Goal: Answer question/provide support: Share knowledge or assist other users

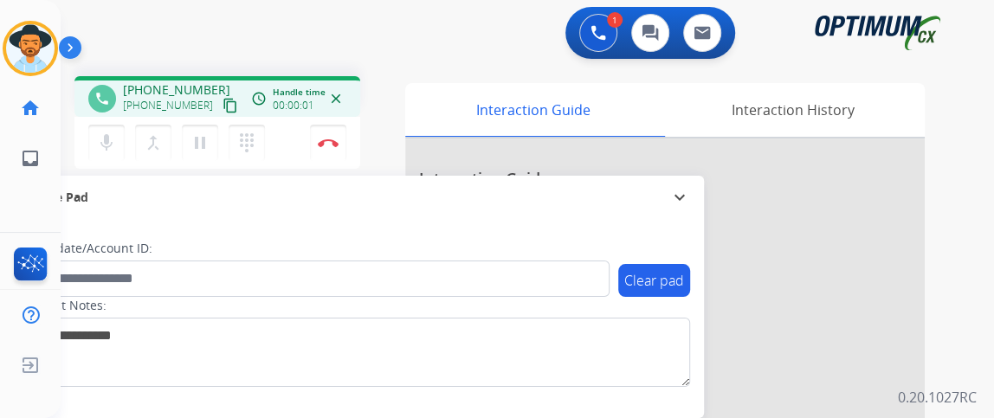
click at [223, 107] on mat-icon "content_copy" at bounding box center [231, 106] width 16 height 16
click at [100, 149] on mat-icon "mic" at bounding box center [106, 142] width 21 height 21
click at [112, 146] on mat-icon "mic_off" at bounding box center [106, 142] width 21 height 21
click at [111, 125] on div "mic Mute merge_type Bridge pause Hold dialpad Dialpad" at bounding box center [181, 143] width 187 height 36
click at [111, 145] on mat-icon "mic" at bounding box center [106, 142] width 21 height 21
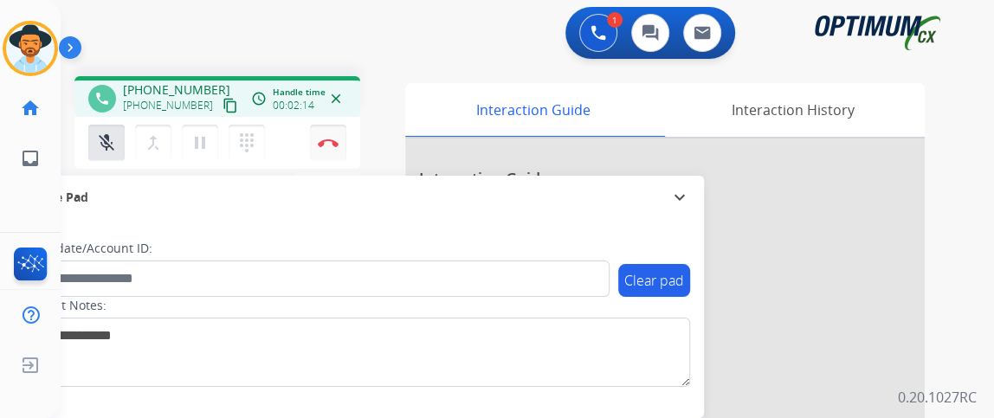
click at [330, 159] on button "Disconnect" at bounding box center [328, 143] width 36 height 36
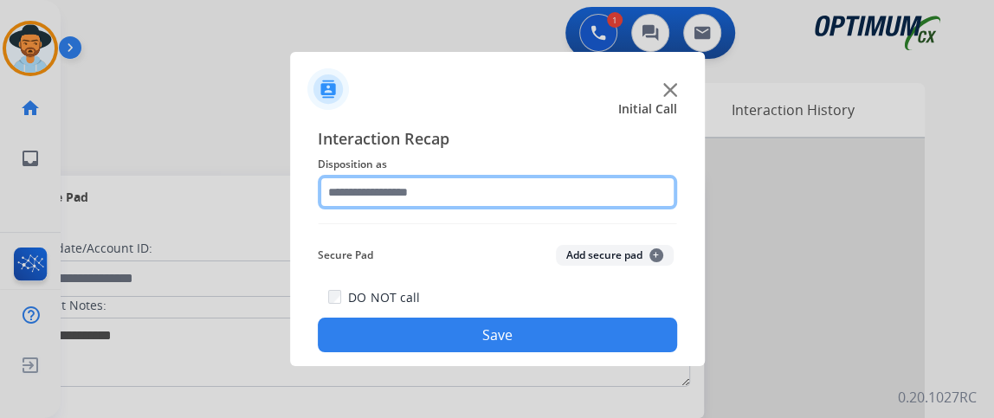
click at [463, 202] on input "text" at bounding box center [497, 192] width 359 height 35
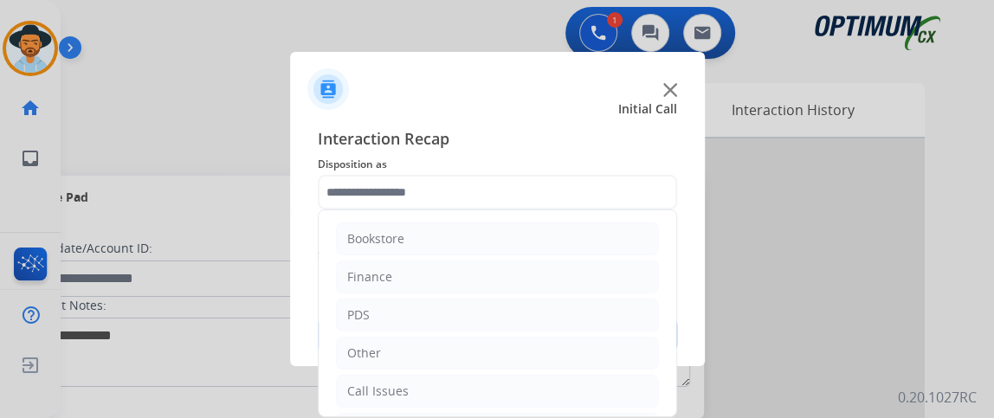
click at [675, 251] on div "Bookstore Finance PDS Other Call Issues Initial Application Transfer Renewal" at bounding box center [497, 314] width 359 height 208
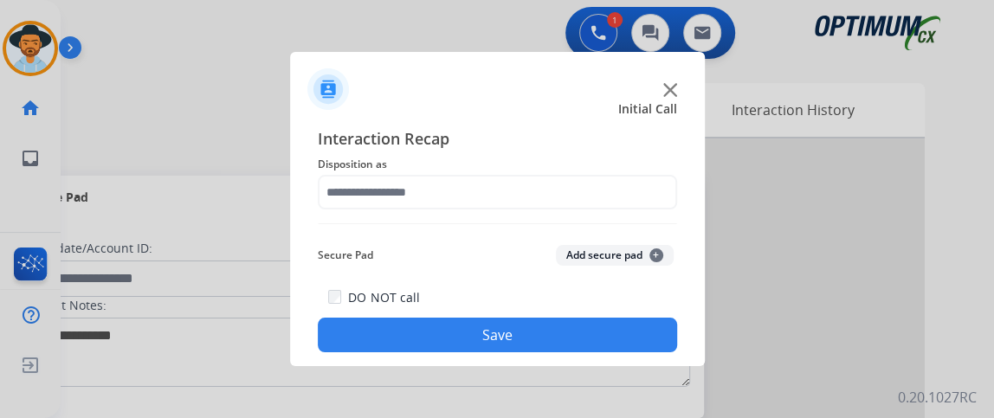
click at [660, 210] on div "Interaction Recap Disposition as Secure Pad Add secure pad + DO NOT call Save" at bounding box center [497, 239] width 359 height 226
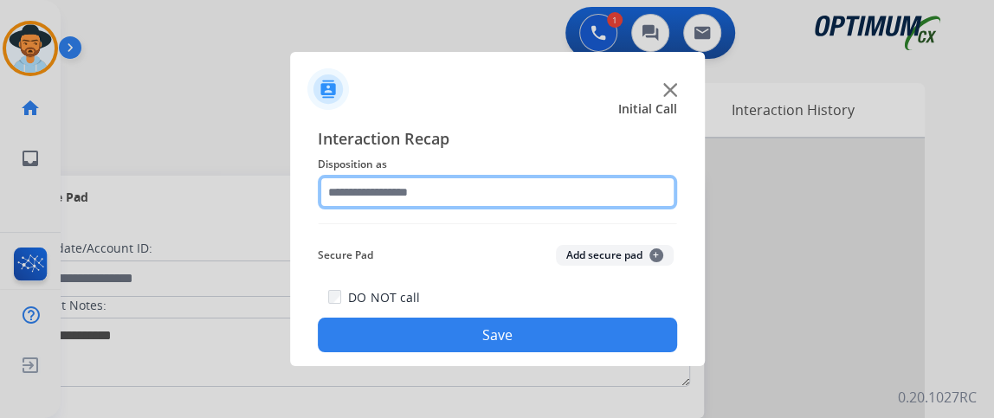
click at [658, 198] on input "text" at bounding box center [497, 192] width 359 height 35
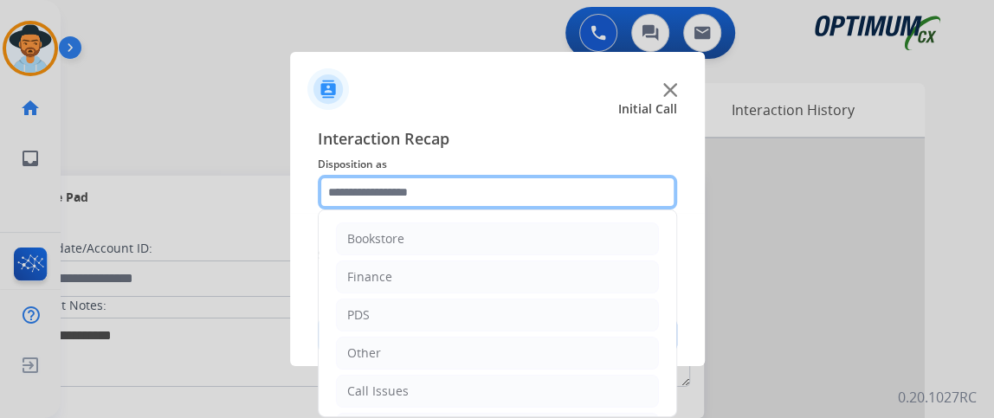
scroll to position [113, 0]
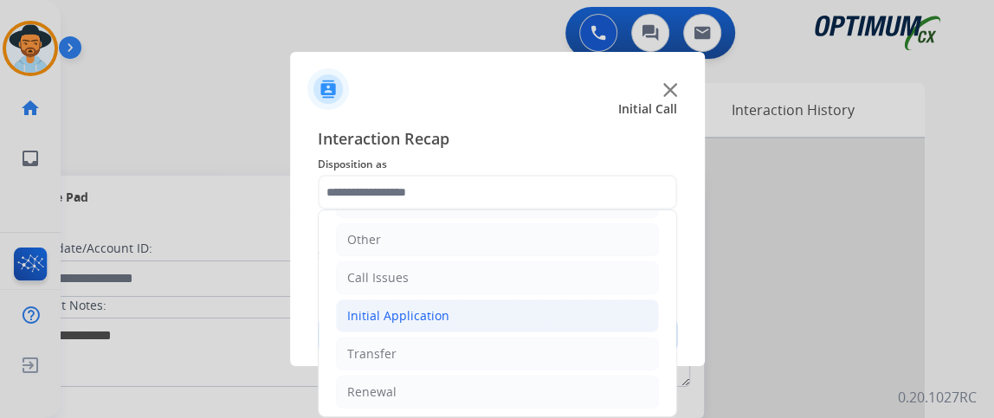
click at [599, 313] on li "Initial Application" at bounding box center [497, 316] width 323 height 33
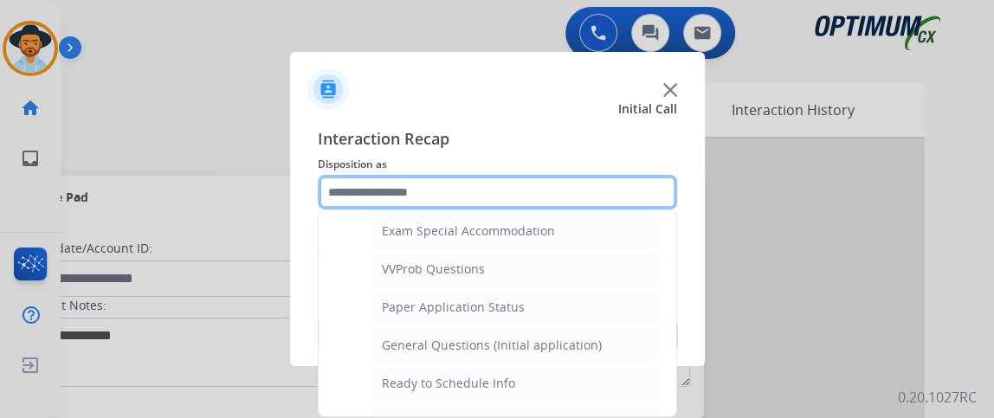
scroll to position [943, 0]
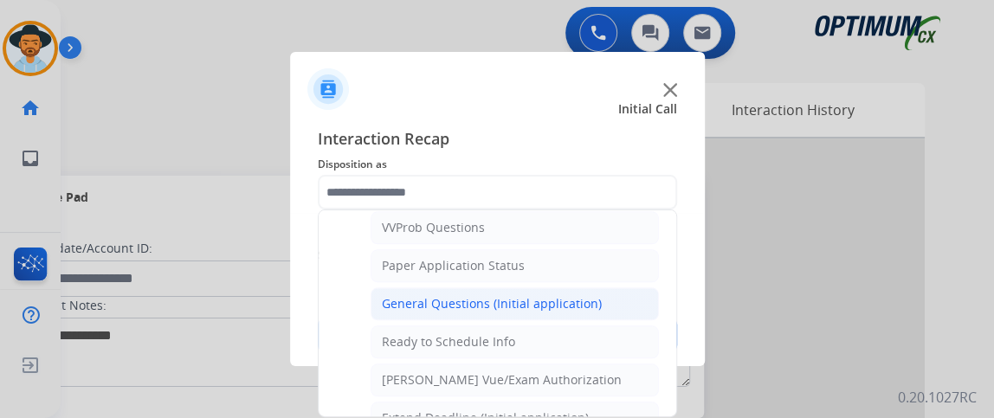
click at [607, 288] on li "General Questions (Initial application)" at bounding box center [515, 303] width 288 height 33
type input "**********"
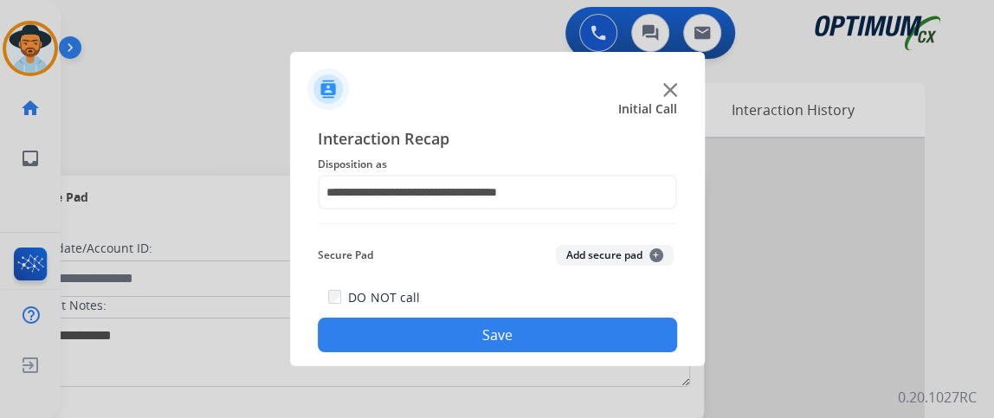
click at [581, 339] on button "Save" at bounding box center [497, 335] width 359 height 35
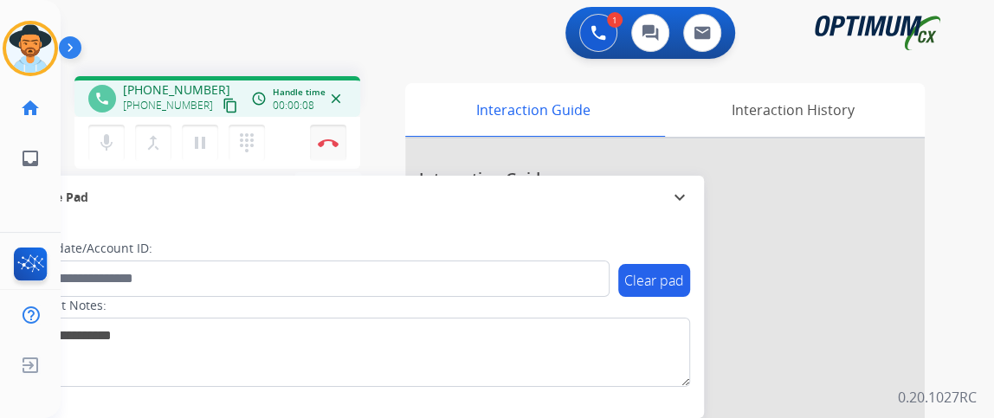
click at [331, 146] on button "Disconnect" at bounding box center [328, 143] width 36 height 36
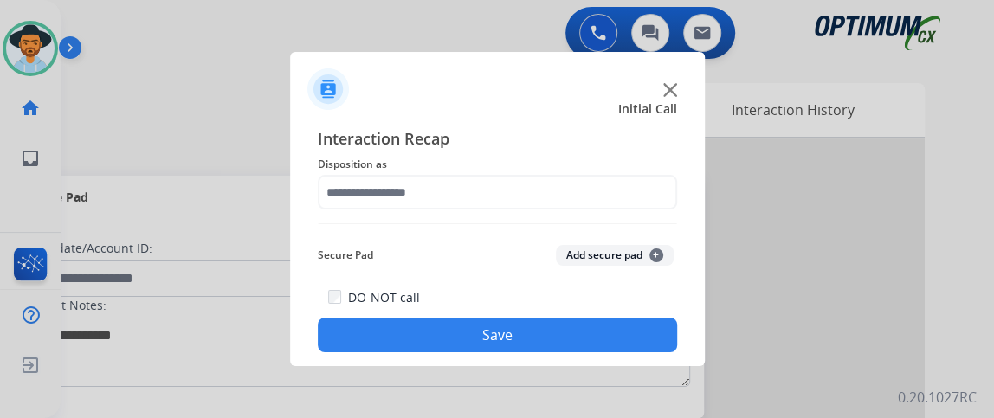
click at [493, 219] on div "Interaction Recap Disposition as Secure Pad Add secure pad + DO NOT call Save" at bounding box center [497, 239] width 359 height 226
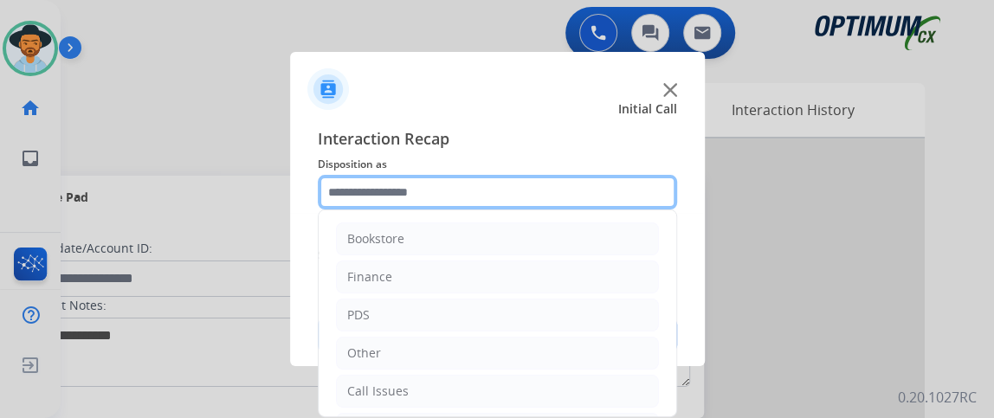
click at [518, 186] on input "text" at bounding box center [497, 192] width 359 height 35
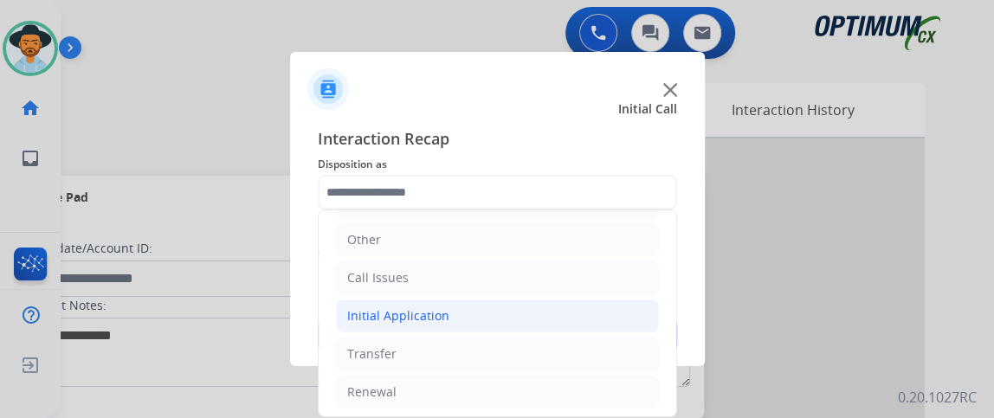
click at [610, 320] on li "Initial Application" at bounding box center [497, 316] width 323 height 33
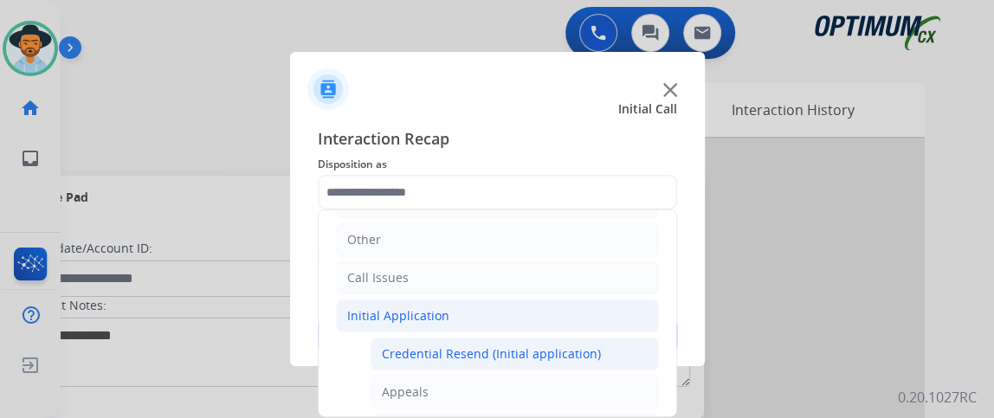
click at [610, 338] on li "Credential Resend (Initial application)" at bounding box center [515, 354] width 288 height 33
type input "**********"
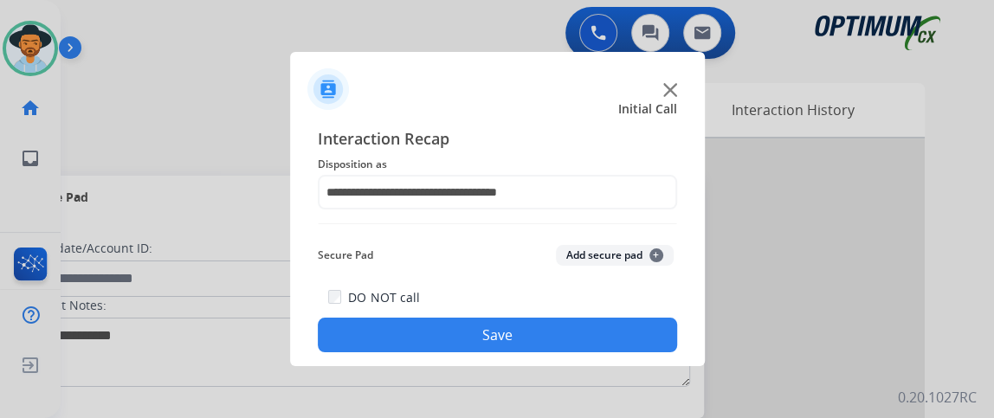
click at [610, 335] on button "Save" at bounding box center [497, 335] width 359 height 35
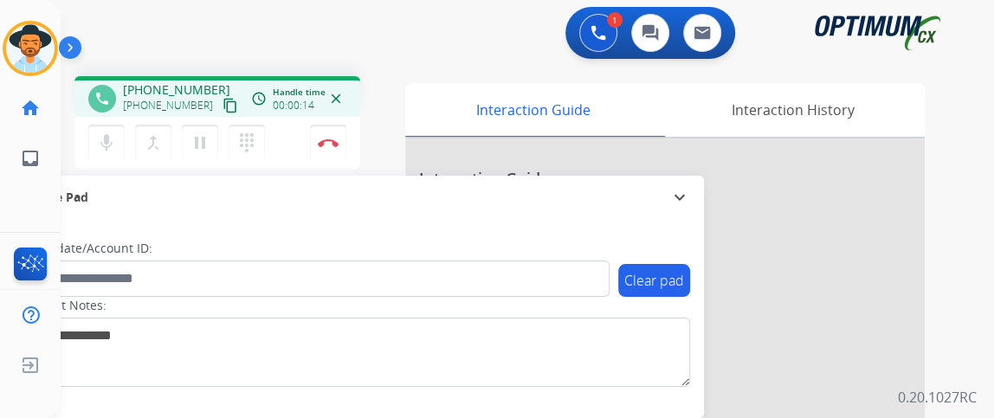
click at [223, 103] on mat-icon "content_copy" at bounding box center [231, 106] width 16 height 16
click at [119, 140] on button "mic Mute" at bounding box center [106, 143] width 36 height 36
click at [91, 139] on button "mic_off Mute" at bounding box center [106, 143] width 36 height 36
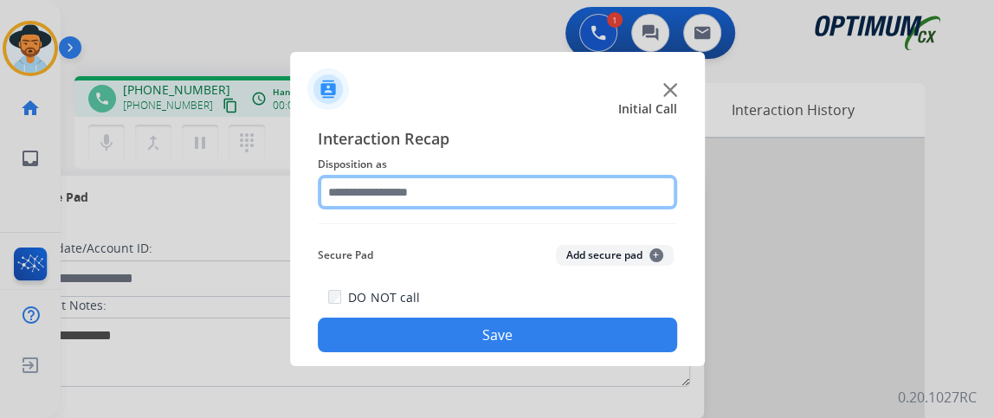
click at [444, 201] on input "text" at bounding box center [497, 192] width 359 height 35
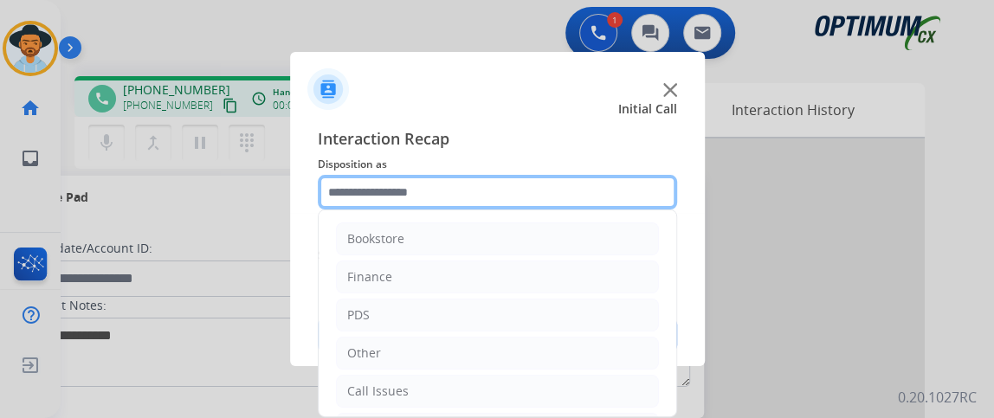
scroll to position [113, 0]
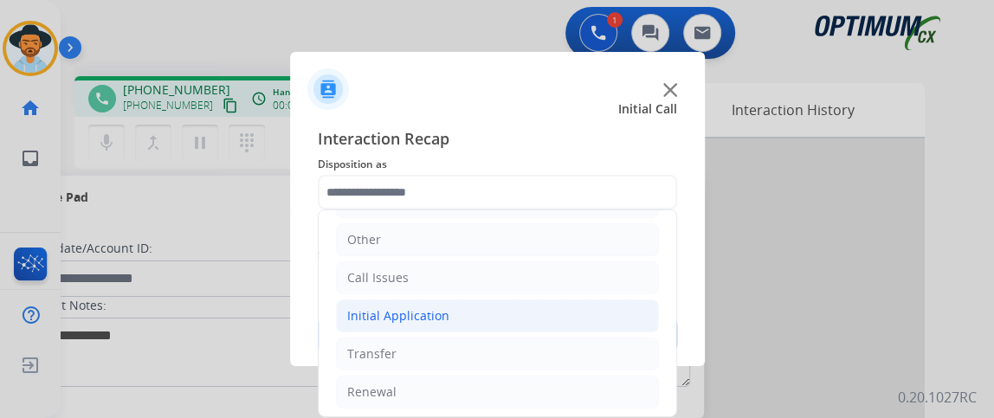
click at [529, 324] on li "Initial Application" at bounding box center [497, 316] width 323 height 33
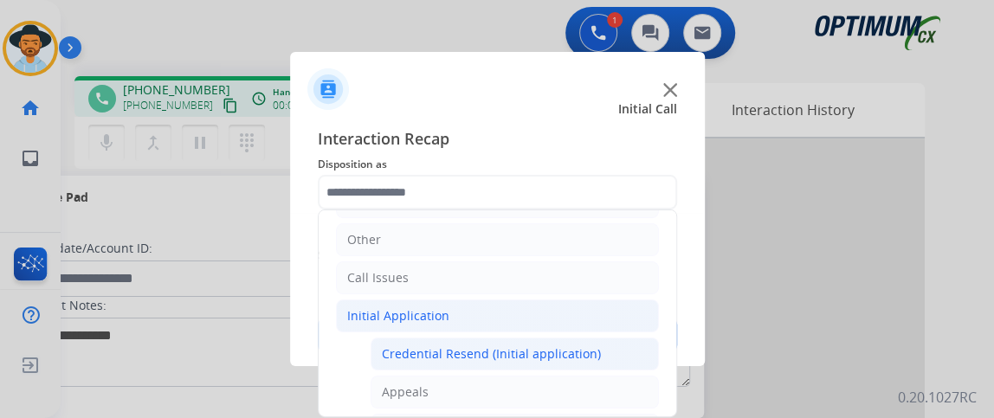
click at [528, 356] on div "Credential Resend (Initial application)" at bounding box center [491, 353] width 219 height 17
type input "**********"
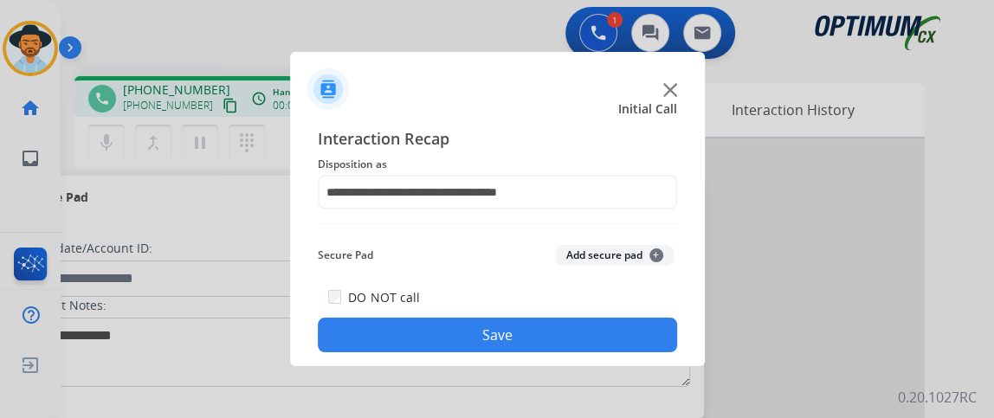
click at [513, 333] on button "Save" at bounding box center [497, 335] width 359 height 35
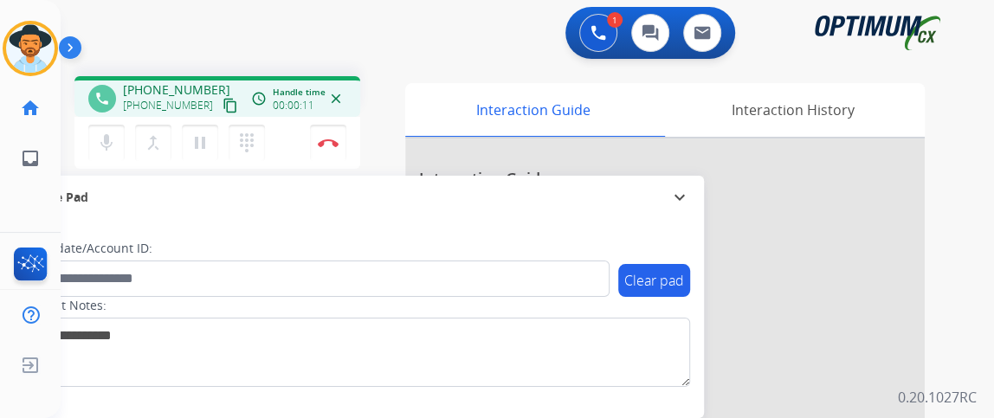
click at [223, 111] on mat-icon "content_copy" at bounding box center [231, 106] width 16 height 16
click at [107, 141] on mat-icon "mic" at bounding box center [106, 142] width 21 height 21
click at [106, 152] on button "mic_off Mute" at bounding box center [106, 143] width 36 height 36
click at [109, 145] on mat-icon "mic" at bounding box center [106, 142] width 21 height 21
click at [111, 144] on mat-icon "mic_off" at bounding box center [106, 142] width 21 height 21
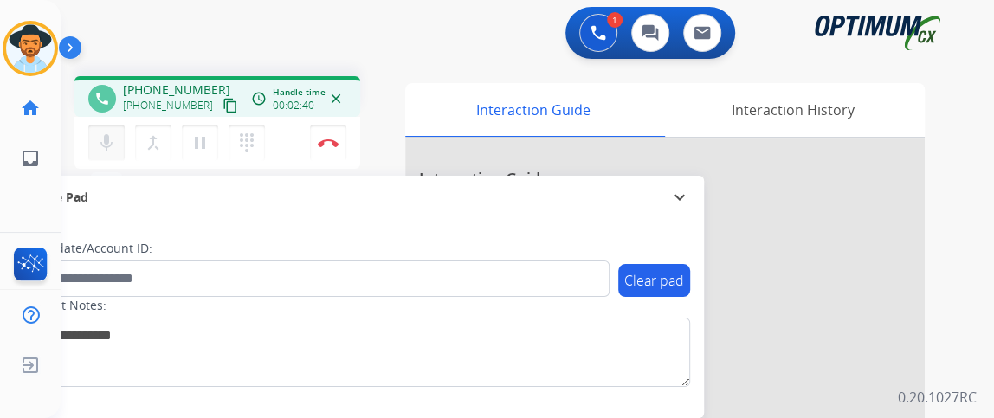
click at [106, 134] on mat-icon "mic" at bounding box center [106, 142] width 21 height 21
click at [106, 134] on mat-icon "mic_off" at bounding box center [106, 142] width 21 height 21
click at [110, 137] on mat-icon "mic" at bounding box center [106, 142] width 21 height 21
click at [100, 144] on mat-icon "mic_off" at bounding box center [106, 142] width 21 height 21
click at [107, 134] on mat-icon "mic" at bounding box center [106, 142] width 21 height 21
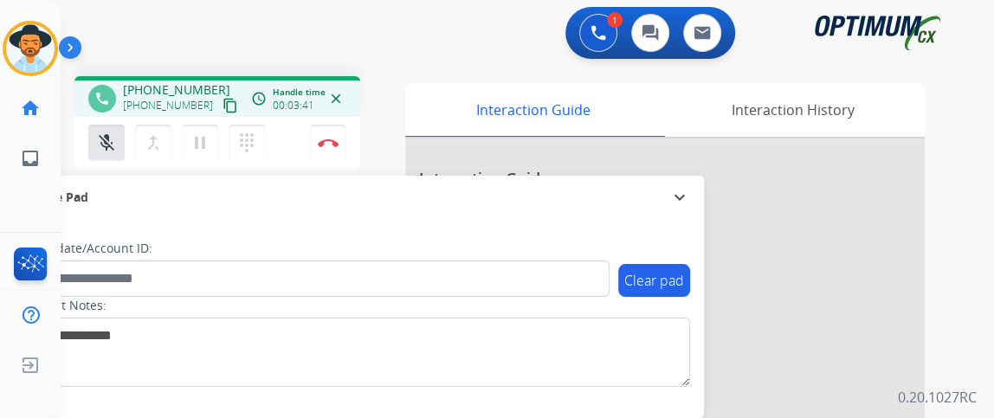
click at [228, 100] on div "phone +16303831153 +16303831153 content_copy access_time Call metrics Queue 00:…" at bounding box center [217, 99] width 258 height 16
click at [223, 105] on mat-icon "content_copy" at bounding box center [231, 106] width 16 height 16
click at [105, 129] on button "mic_off Mute" at bounding box center [106, 143] width 36 height 36
click at [123, 129] on button "mic Mute" at bounding box center [106, 143] width 36 height 36
click at [114, 136] on mat-icon "mic_off" at bounding box center [106, 142] width 21 height 21
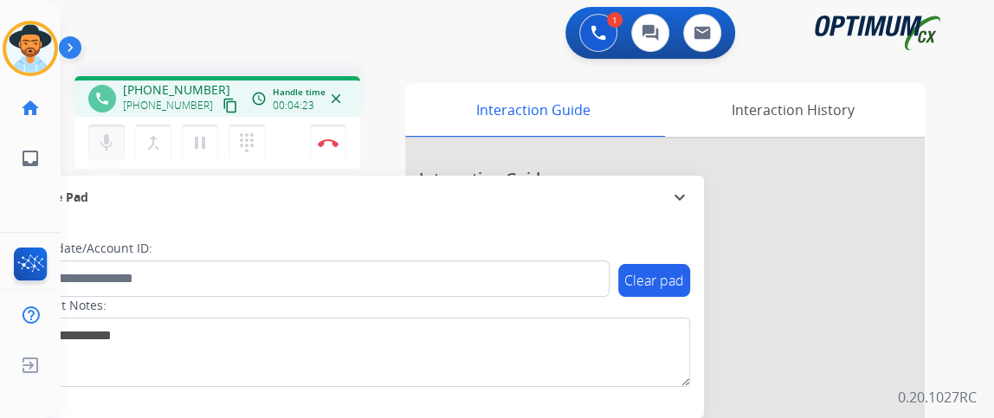
click at [109, 154] on button "mic Mute" at bounding box center [106, 143] width 36 height 36
click at [109, 155] on button "mic_off Mute" at bounding box center [106, 143] width 36 height 36
click at [109, 158] on button "mic Mute" at bounding box center [106, 143] width 36 height 36
click at [101, 146] on mat-icon "mic_off" at bounding box center [106, 142] width 21 height 21
click at [334, 146] on button "Disconnect" at bounding box center [328, 143] width 36 height 36
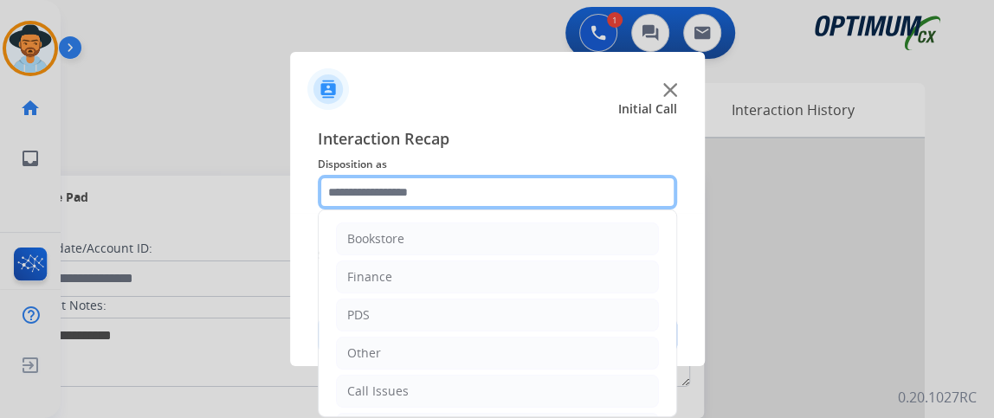
click at [480, 184] on input "text" at bounding box center [497, 192] width 359 height 35
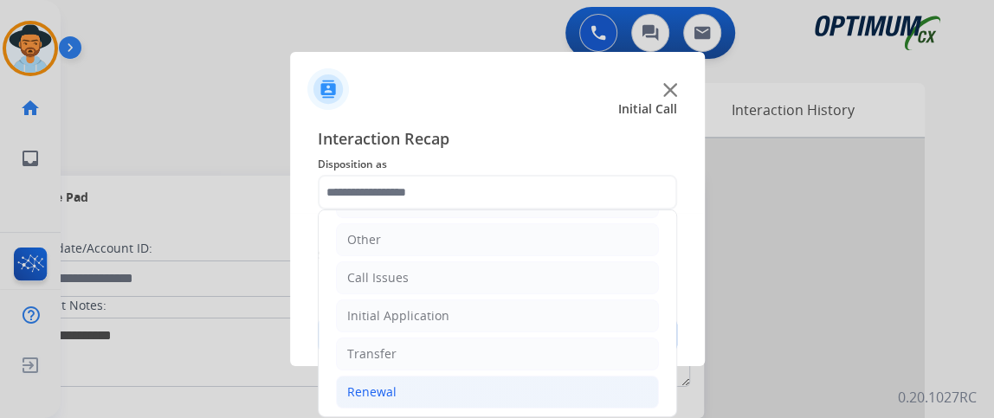
click at [448, 388] on li "Renewal" at bounding box center [497, 392] width 323 height 33
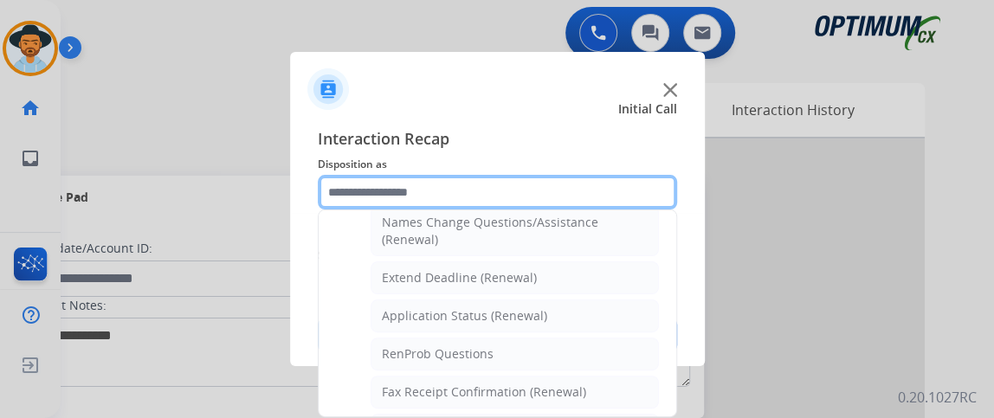
scroll to position [429, 0]
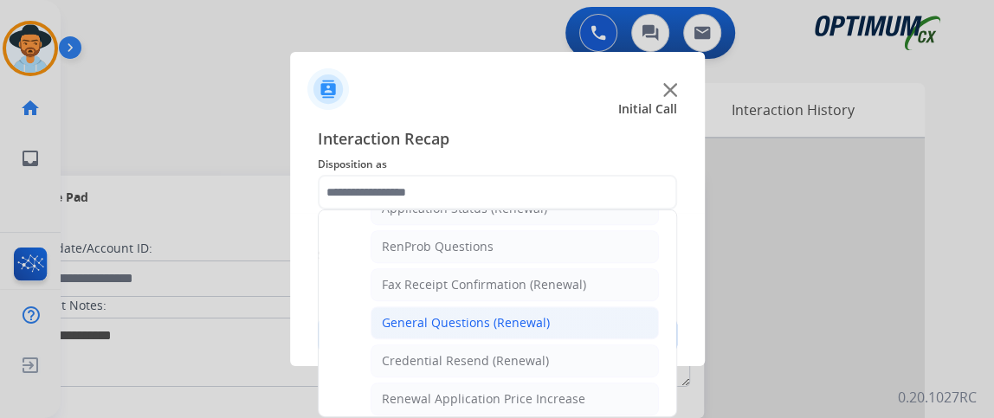
click at [566, 313] on li "General Questions (Renewal)" at bounding box center [515, 323] width 288 height 33
type input "**********"
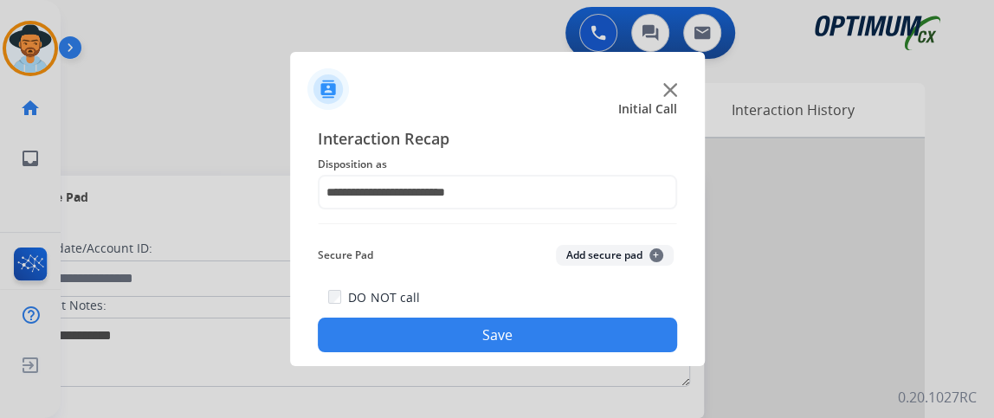
click at [563, 343] on button "Save" at bounding box center [497, 335] width 359 height 35
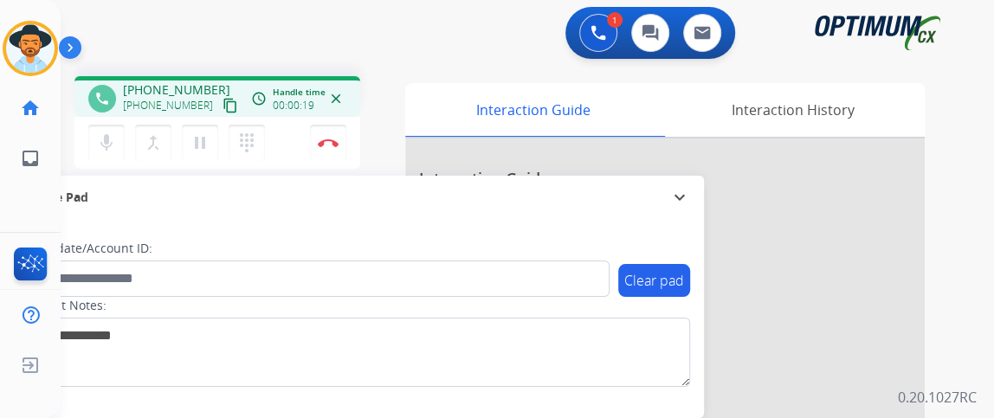
click at [223, 105] on mat-icon "content_copy" at bounding box center [231, 106] width 16 height 16
click at [102, 127] on button "mic Mute" at bounding box center [106, 143] width 36 height 36
click at [102, 127] on button "mic_off Mute" at bounding box center [106, 143] width 36 height 36
click at [102, 127] on button "mic Mute" at bounding box center [106, 143] width 36 height 36
click at [102, 127] on button "mic_off Mute" at bounding box center [106, 143] width 36 height 36
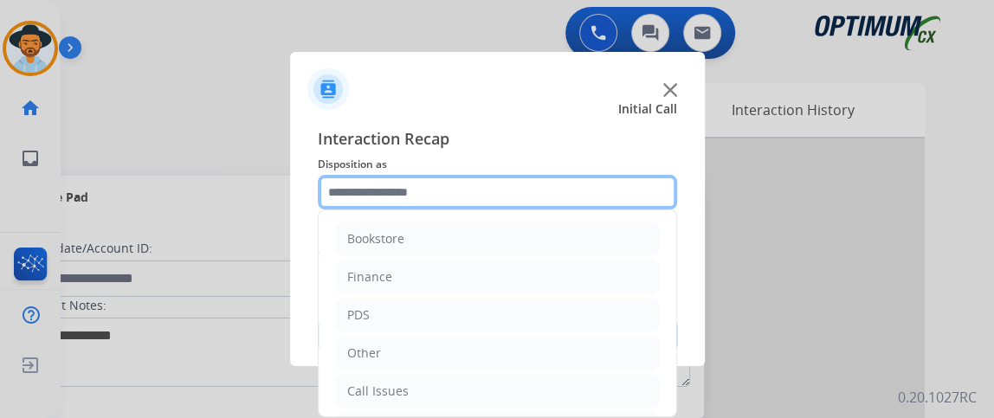
click at [481, 180] on input "text" at bounding box center [497, 192] width 359 height 35
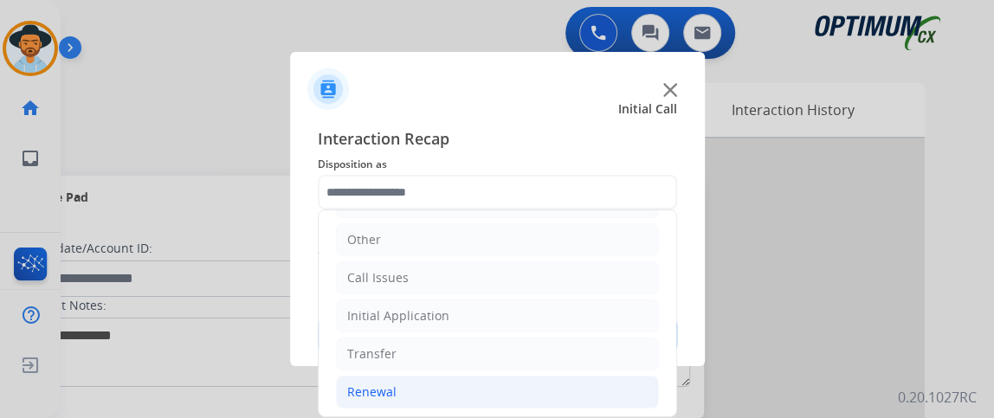
click at [523, 386] on li "Renewal" at bounding box center [497, 392] width 323 height 33
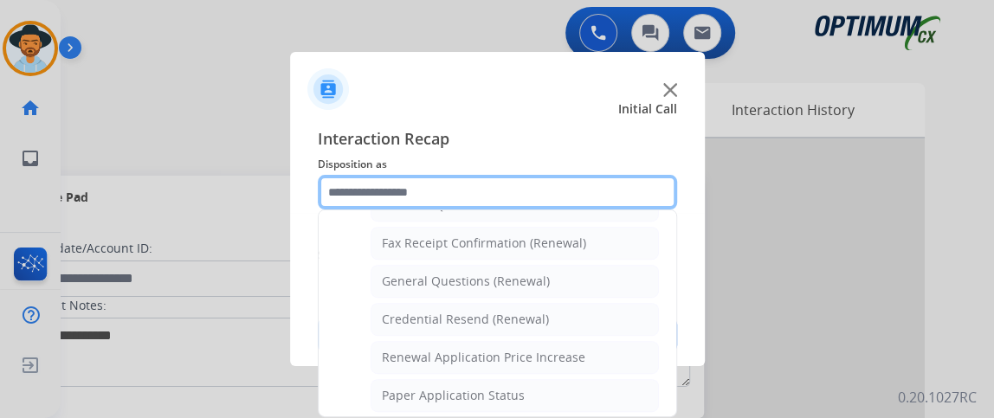
scroll to position [475, 0]
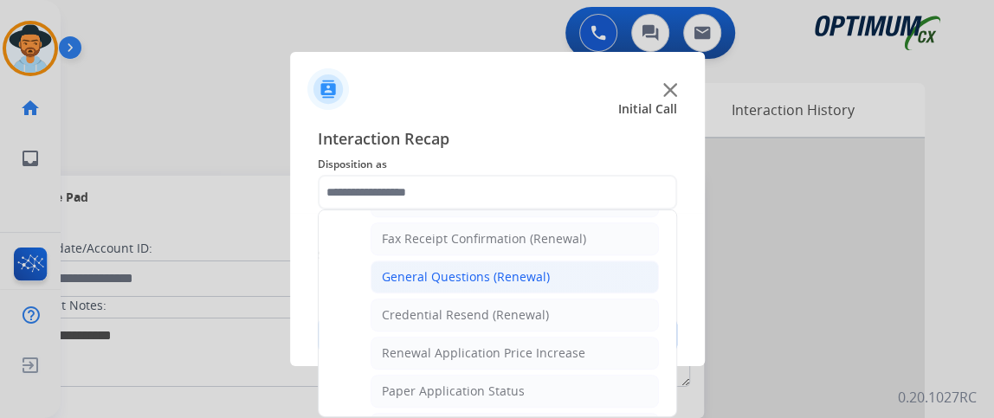
click at [592, 271] on li "General Questions (Renewal)" at bounding box center [515, 277] width 288 height 33
type input "**********"
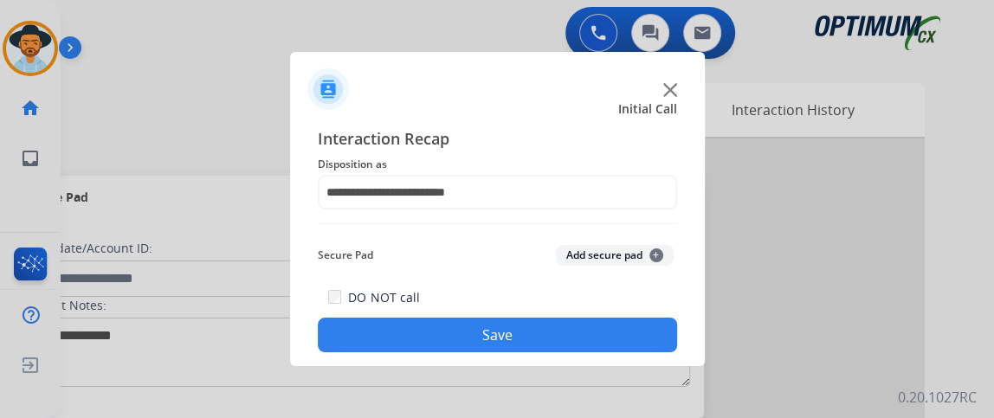
click at [592, 326] on button "Save" at bounding box center [497, 335] width 359 height 35
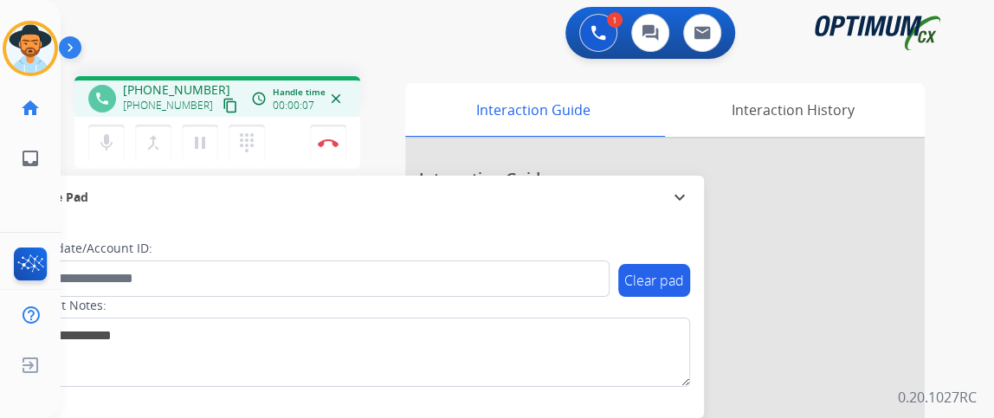
click at [223, 107] on mat-icon "content_copy" at bounding box center [231, 106] width 16 height 16
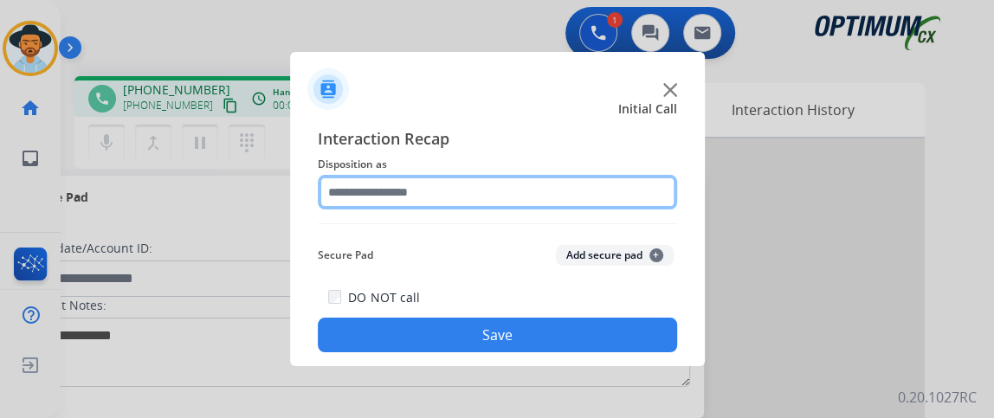
click at [462, 196] on input "text" at bounding box center [497, 192] width 359 height 35
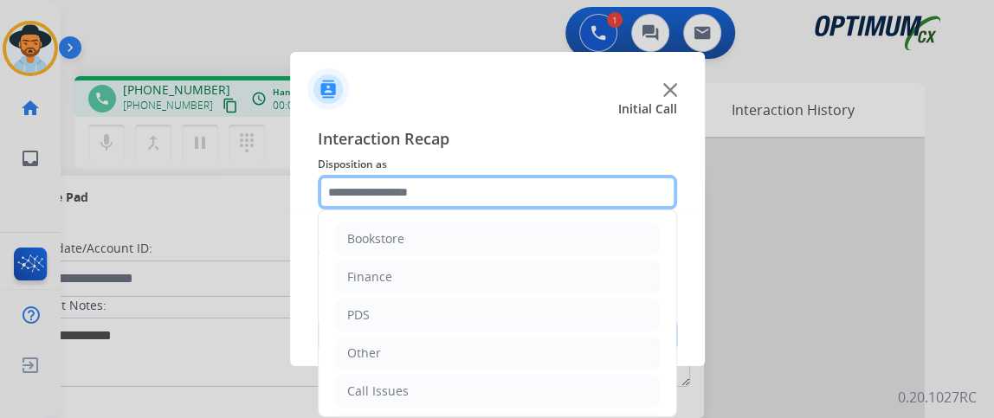
scroll to position [113, 0]
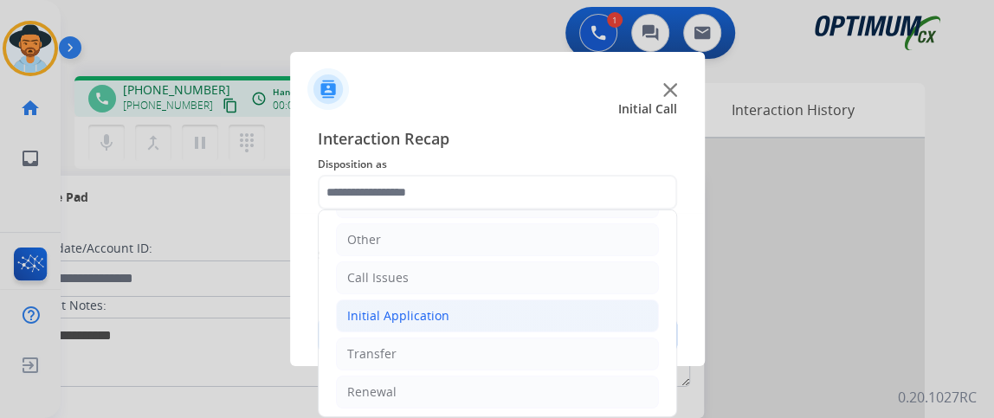
click at [553, 315] on li "Initial Application" at bounding box center [497, 316] width 323 height 33
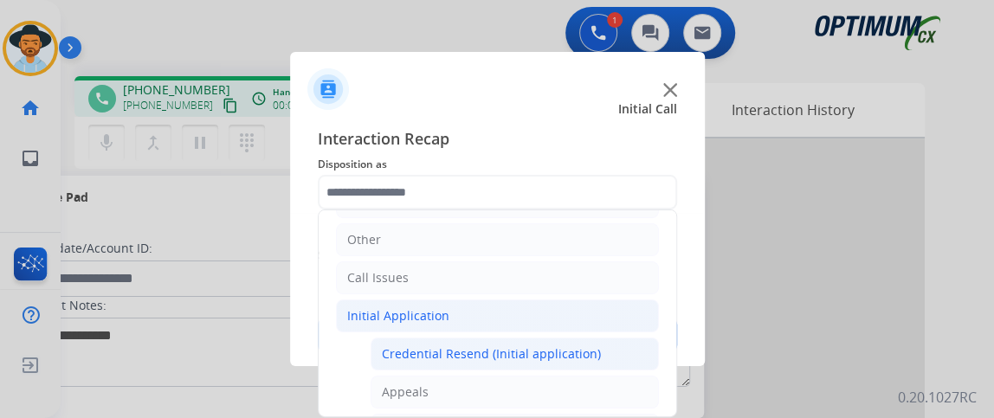
click at [552, 338] on li "Credential Resend (Initial application)" at bounding box center [515, 354] width 288 height 33
type input "**********"
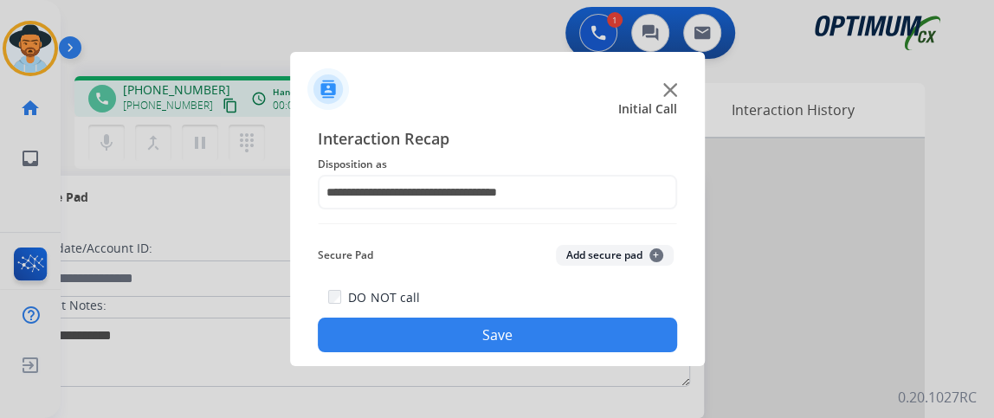
click at [552, 334] on button "Save" at bounding box center [497, 335] width 359 height 35
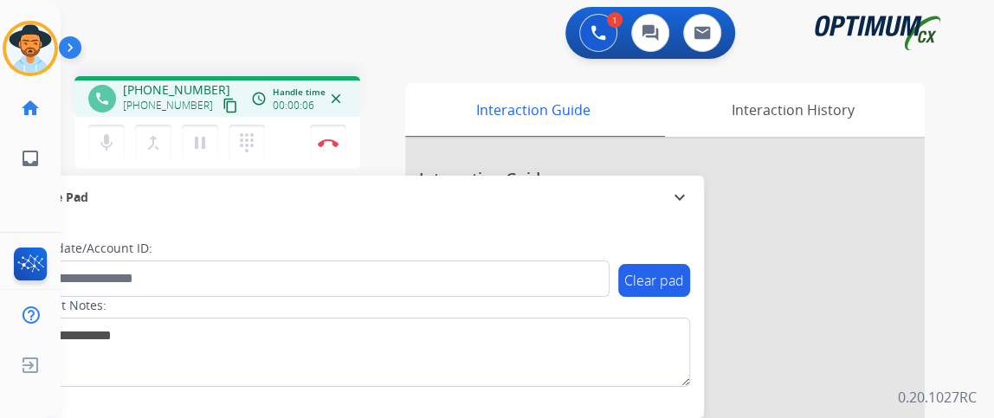
click at [223, 105] on mat-icon "content_copy" at bounding box center [231, 106] width 16 height 16
click at [113, 131] on button "mic Mute" at bounding box center [106, 143] width 36 height 36
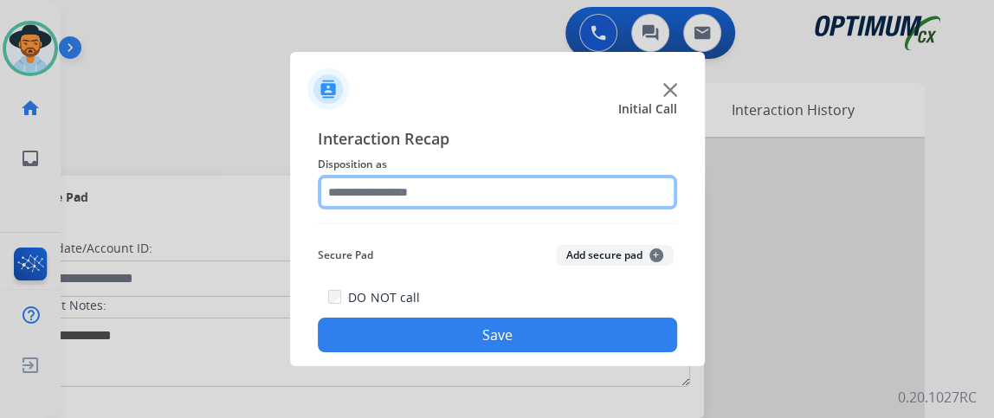
click at [428, 190] on input "text" at bounding box center [497, 192] width 359 height 35
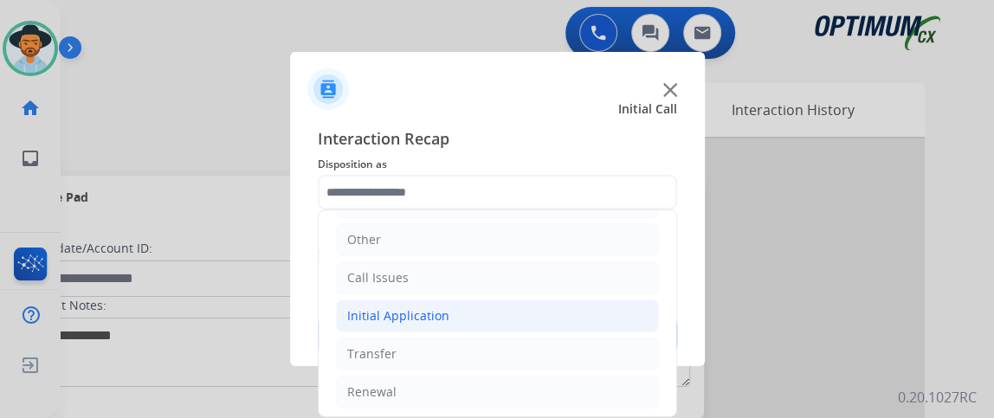
click at [542, 313] on li "Initial Application" at bounding box center [497, 316] width 323 height 33
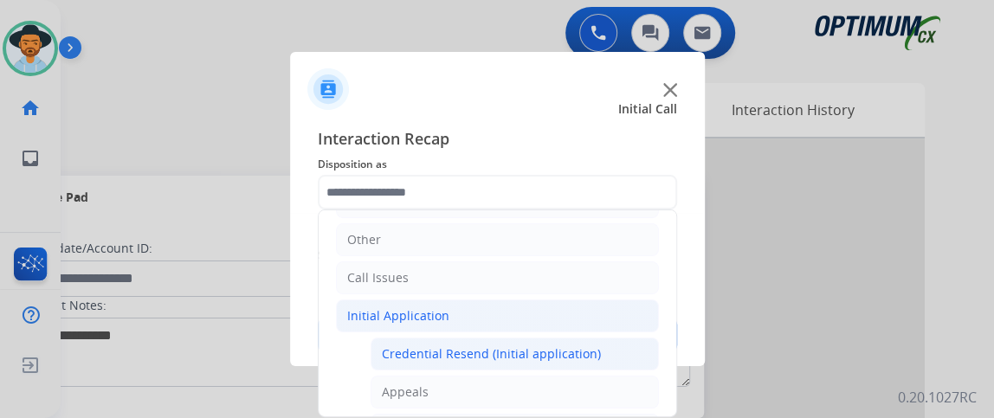
click at [540, 347] on div "Credential Resend (Initial application)" at bounding box center [491, 353] width 219 height 17
type input "**********"
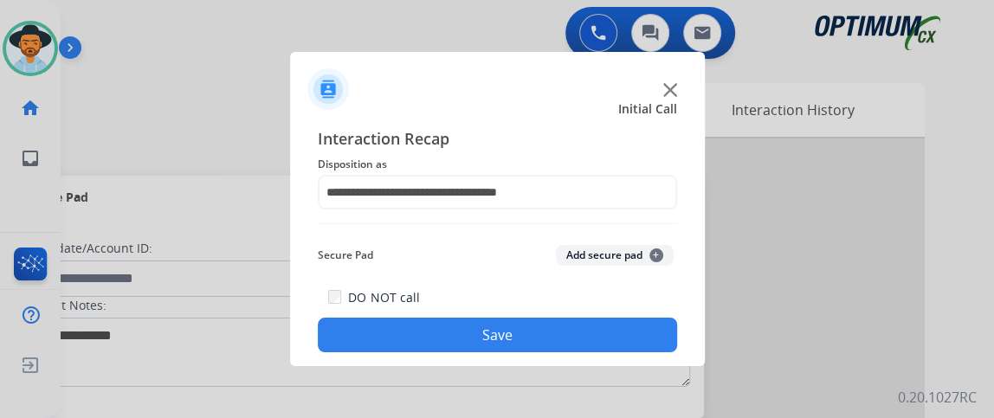
click at [540, 343] on button "Save" at bounding box center [497, 335] width 359 height 35
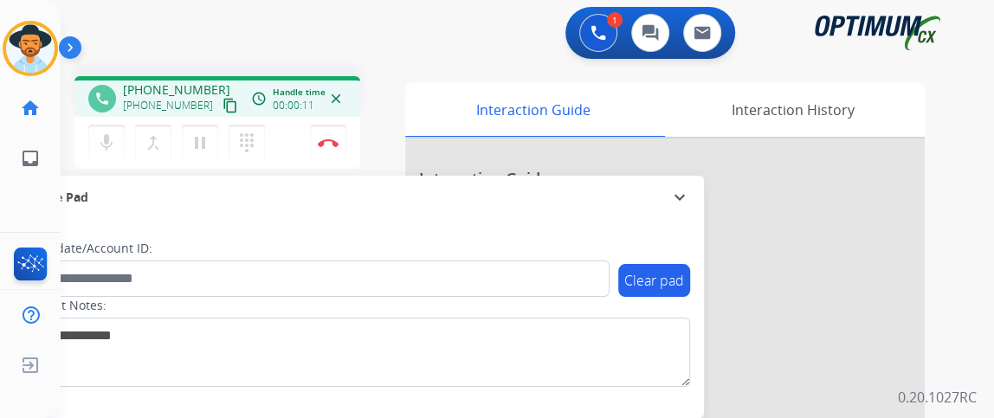
click at [223, 109] on mat-icon "content_copy" at bounding box center [231, 106] width 16 height 16
click at [339, 142] on button "Disconnect" at bounding box center [328, 143] width 36 height 36
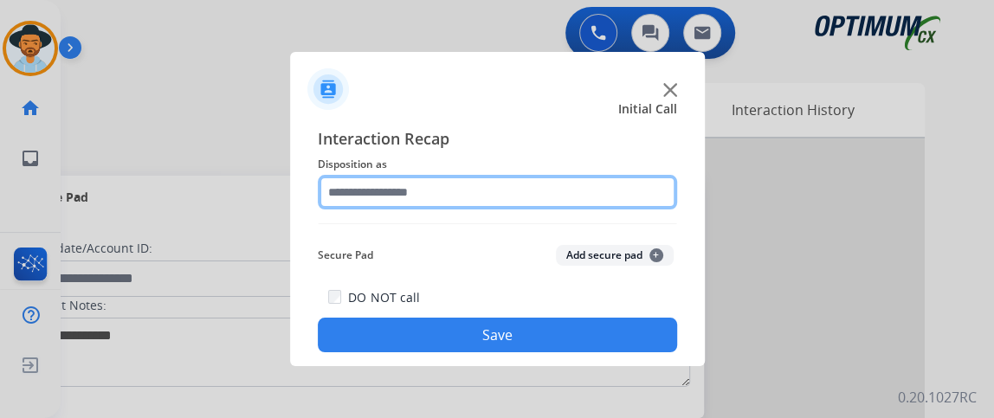
click at [489, 188] on input "text" at bounding box center [497, 192] width 359 height 35
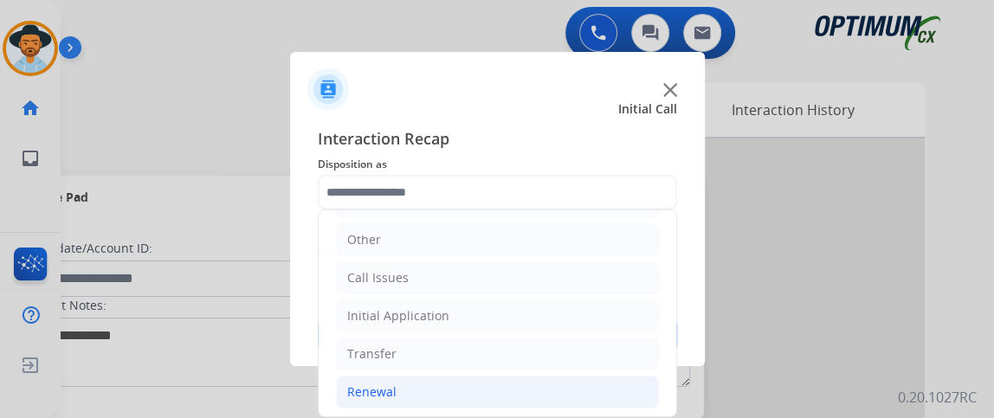
click at [529, 384] on li "Renewal" at bounding box center [497, 392] width 323 height 33
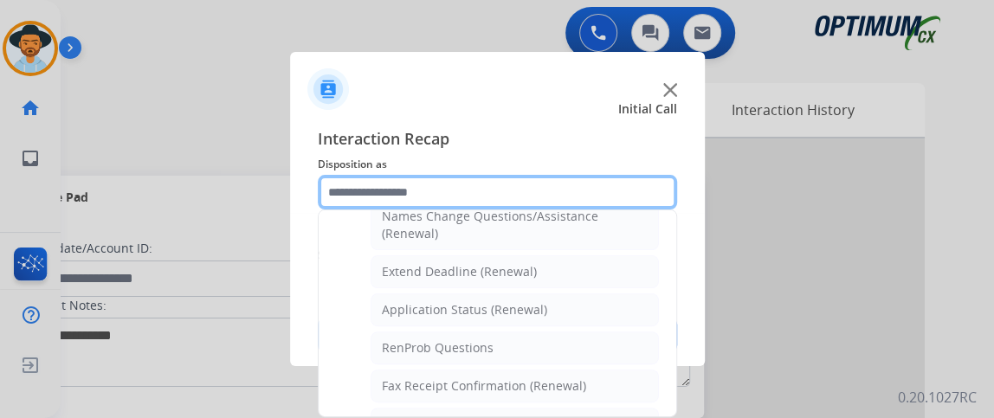
scroll to position [329, 0]
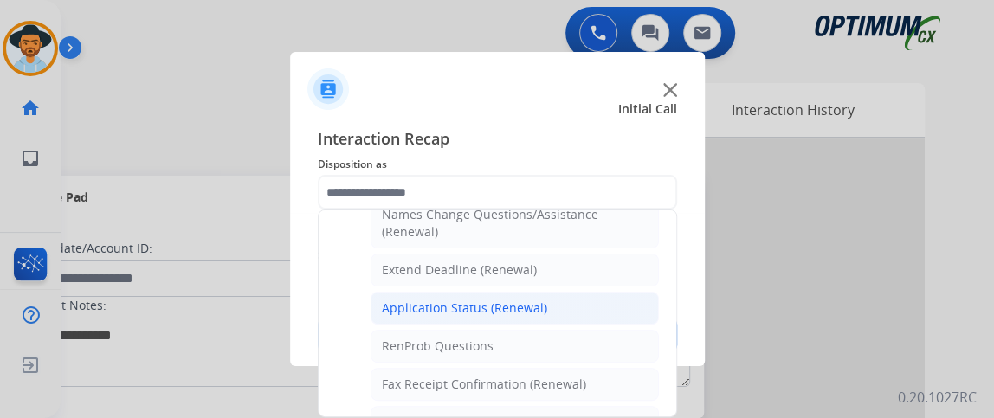
click at [589, 293] on li "Application Status (Renewal)" at bounding box center [515, 308] width 288 height 33
type input "**********"
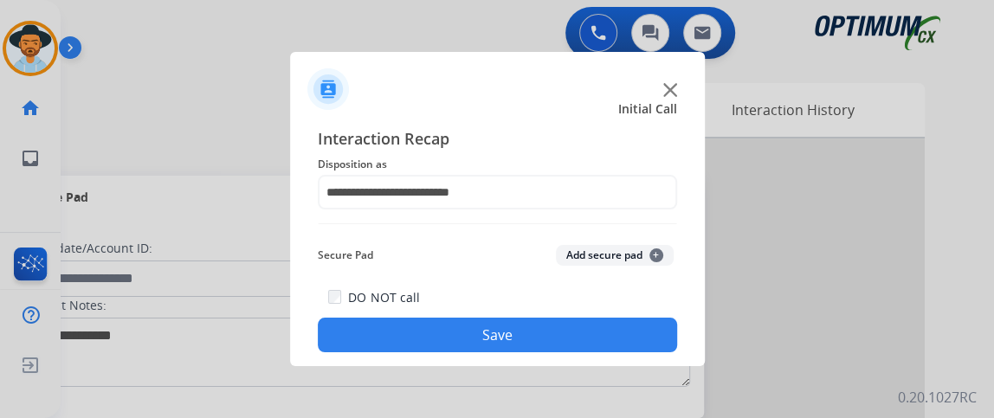
click at [582, 330] on button "Save" at bounding box center [497, 335] width 359 height 35
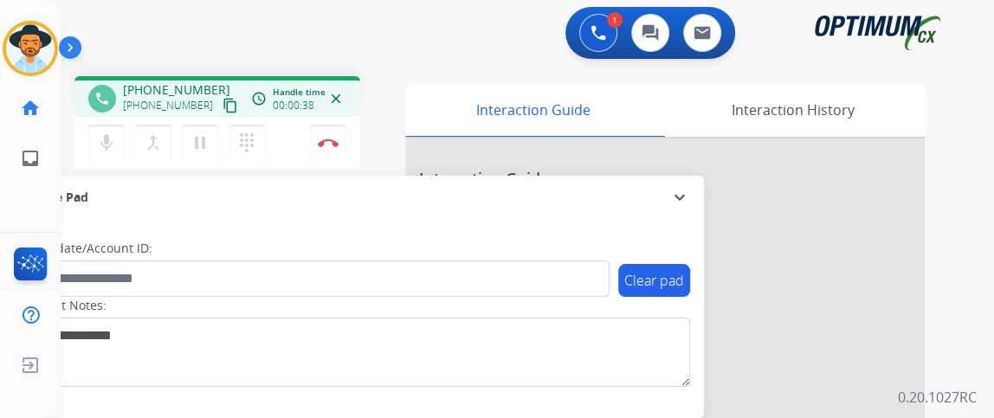
click at [223, 107] on mat-icon "content_copy" at bounding box center [231, 106] width 16 height 16
click at [98, 167] on div "mic Mute merge_type Bridge pause Hold dialpad Dialpad Disconnect" at bounding box center [217, 143] width 286 height 52
click at [102, 141] on mat-icon "mic" at bounding box center [106, 142] width 21 height 21
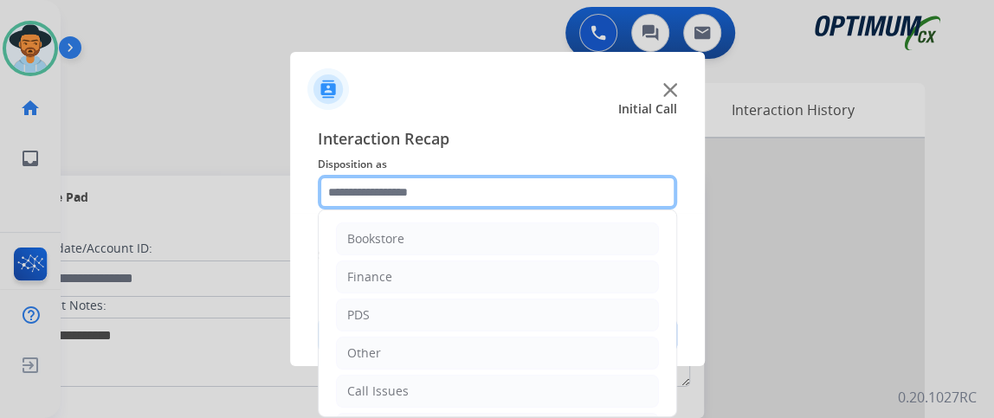
click at [551, 208] on input "text" at bounding box center [497, 192] width 359 height 35
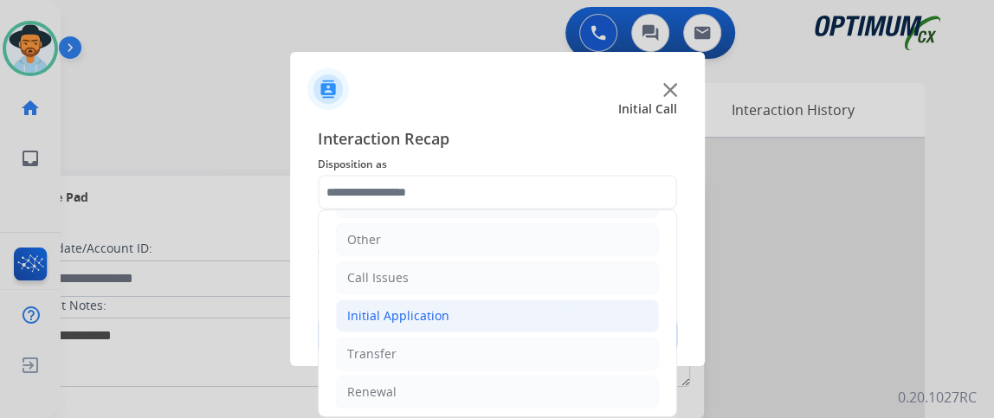
click at [559, 315] on li "Initial Application" at bounding box center [497, 316] width 323 height 33
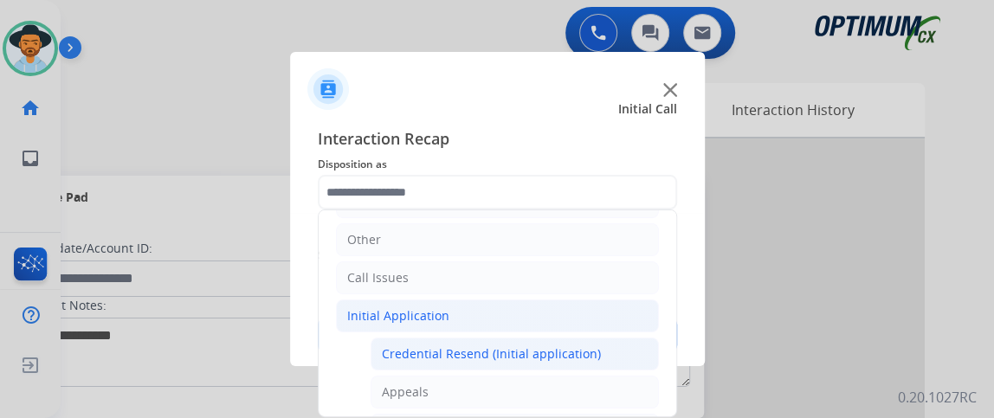
click at [559, 338] on li "Credential Resend (Initial application)" at bounding box center [515, 354] width 288 height 33
type input "**********"
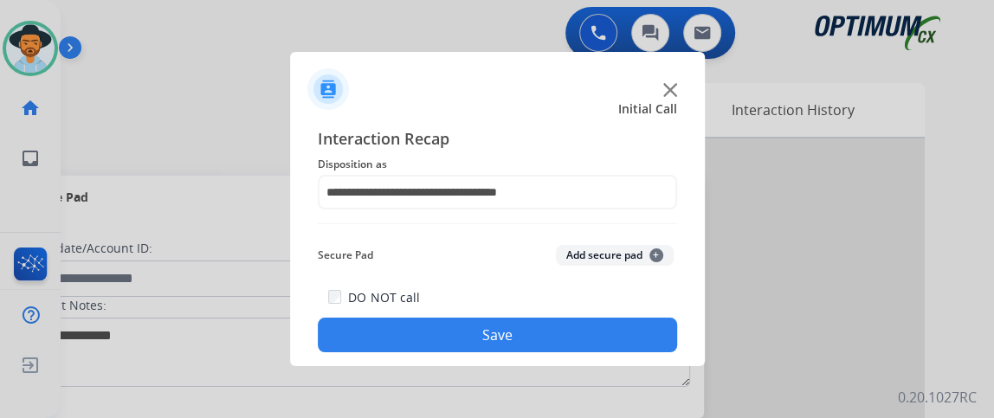
click at [559, 337] on button "Save" at bounding box center [497, 335] width 359 height 35
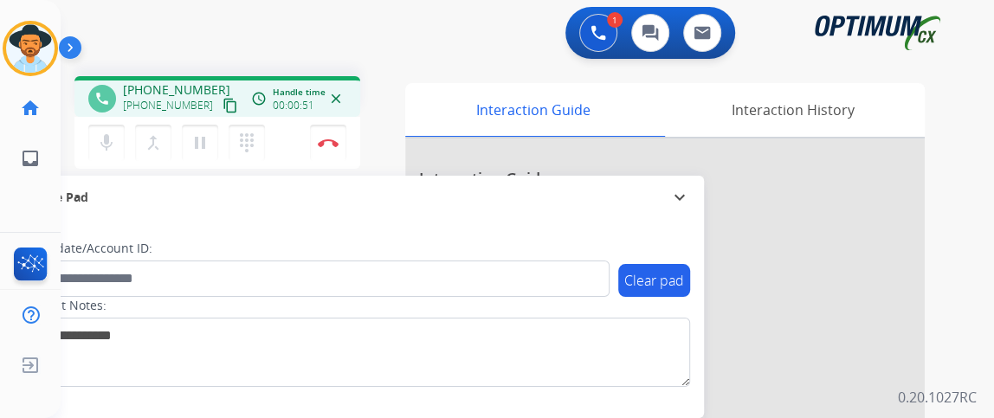
click at [125, 168] on div "phone +12602206260 +12602206260 content_copy access_time Call metrics Queue 00:…" at bounding box center [217, 125] width 286 height 98
click at [223, 100] on mat-icon "content_copy" at bounding box center [231, 106] width 16 height 16
click at [327, 132] on button "Disconnect" at bounding box center [328, 143] width 36 height 36
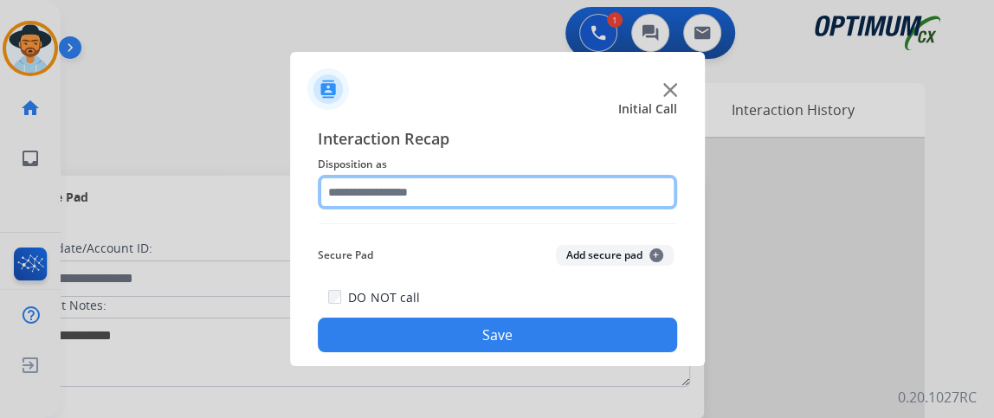
click at [424, 183] on input "text" at bounding box center [497, 192] width 359 height 35
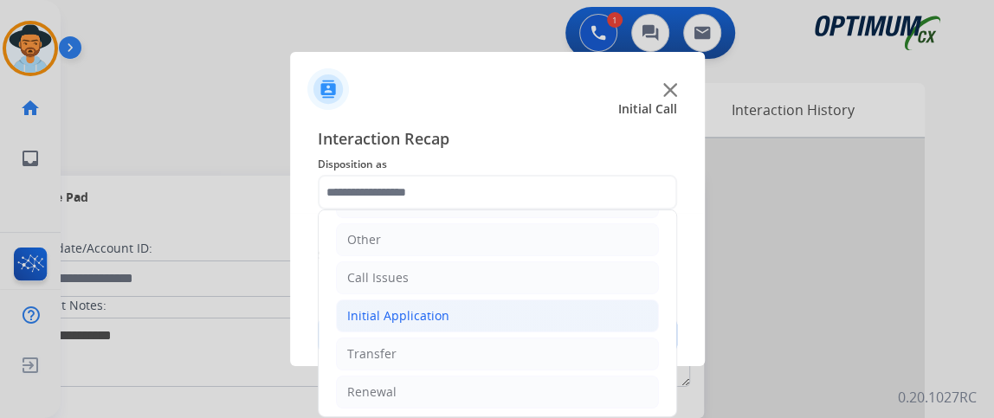
click at [524, 313] on li "Initial Application" at bounding box center [497, 316] width 323 height 33
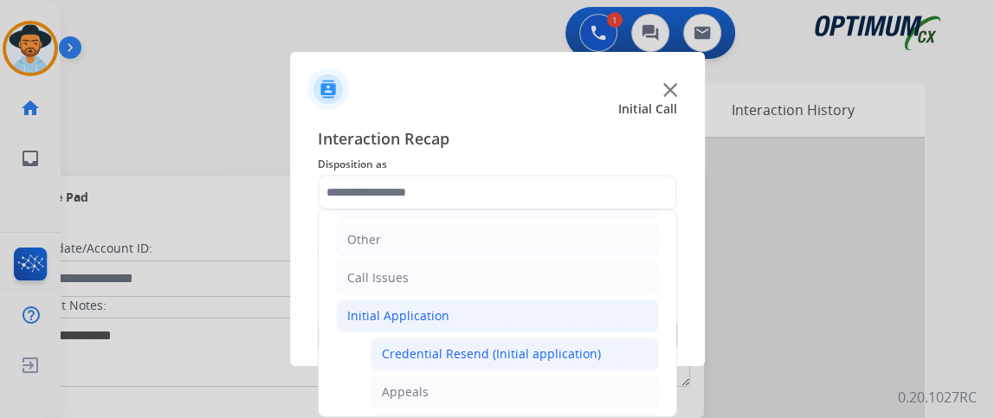
click at [522, 340] on li "Credential Resend (Initial application)" at bounding box center [515, 354] width 288 height 33
type input "**********"
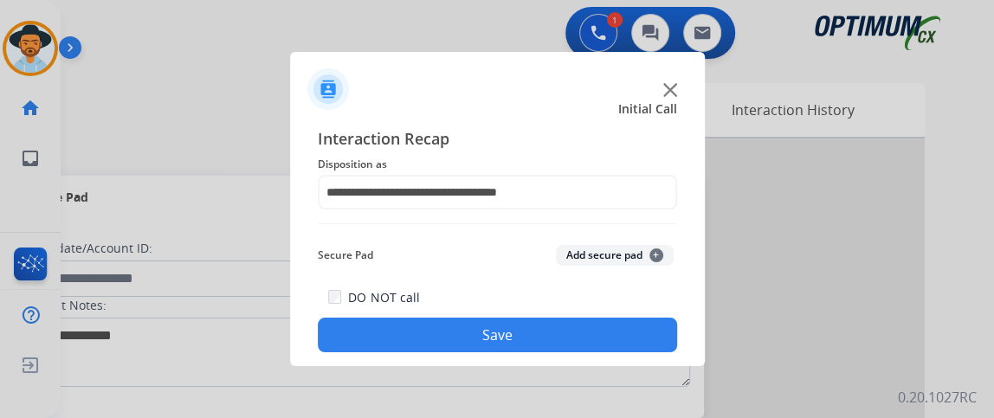
click at [621, 345] on button "Save" at bounding box center [497, 335] width 359 height 35
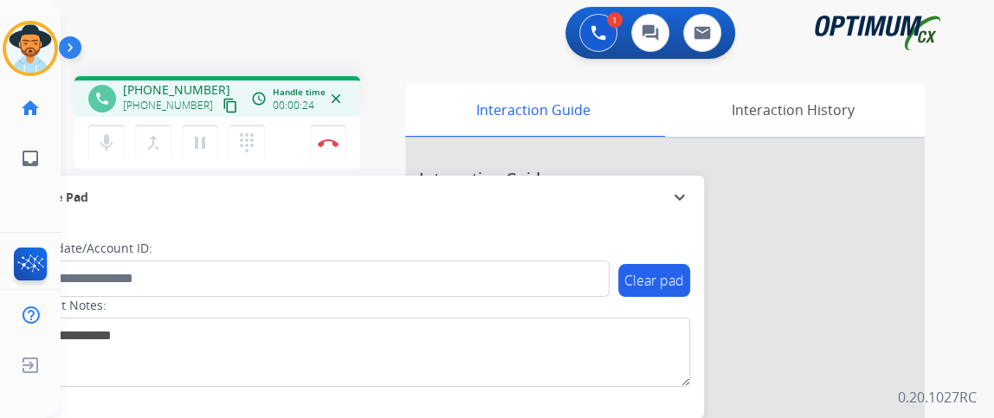
click at [223, 104] on mat-icon "content_copy" at bounding box center [231, 106] width 16 height 16
click at [98, 146] on mat-icon "mic" at bounding box center [106, 142] width 21 height 21
click at [118, 132] on button "mic_off Mute" at bounding box center [106, 143] width 36 height 36
click at [119, 138] on button "mic Mute" at bounding box center [106, 143] width 36 height 36
click at [119, 138] on button "mic_off Mute" at bounding box center [106, 143] width 36 height 36
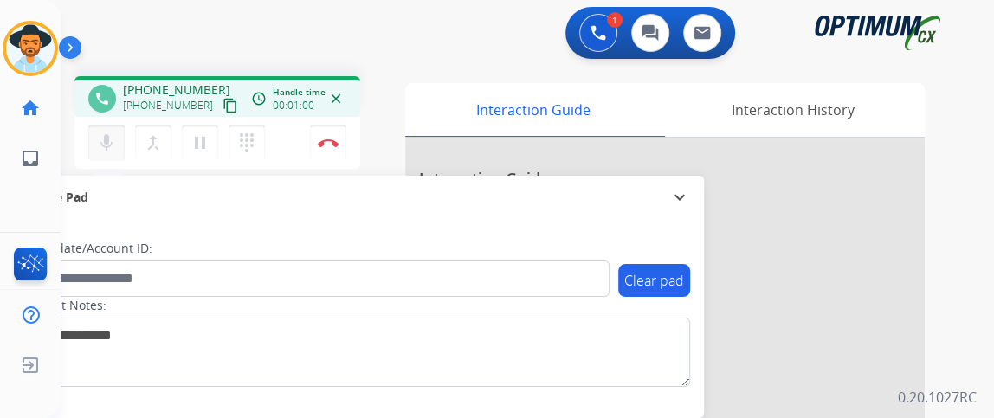
click at [98, 138] on mat-icon "mic" at bounding box center [106, 142] width 21 height 21
click at [99, 137] on mat-icon "mic_off" at bounding box center [106, 142] width 21 height 21
click at [98, 133] on mat-icon "mic" at bounding box center [106, 142] width 21 height 21
click at [107, 151] on mat-icon "mic_off" at bounding box center [106, 142] width 21 height 21
click at [332, 145] on img at bounding box center [328, 143] width 21 height 9
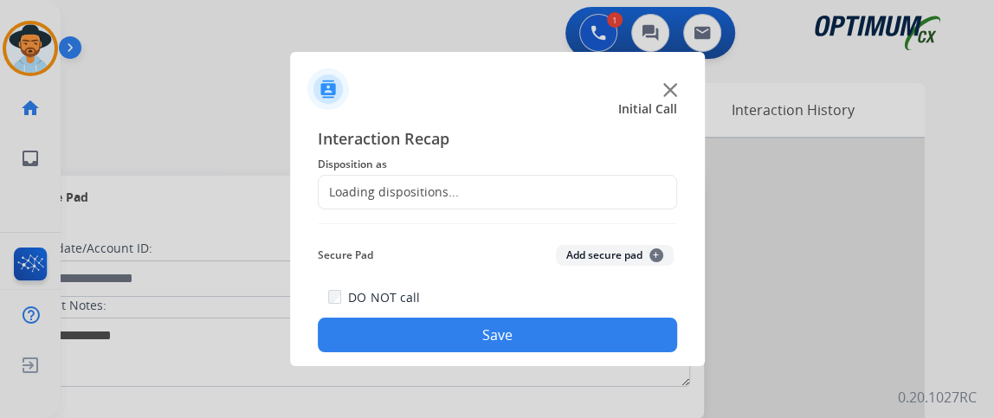
click at [560, 195] on div "Loading dispositions..." at bounding box center [497, 192] width 359 height 35
click at [565, 199] on div "Loading dispositions..." at bounding box center [497, 192] width 359 height 35
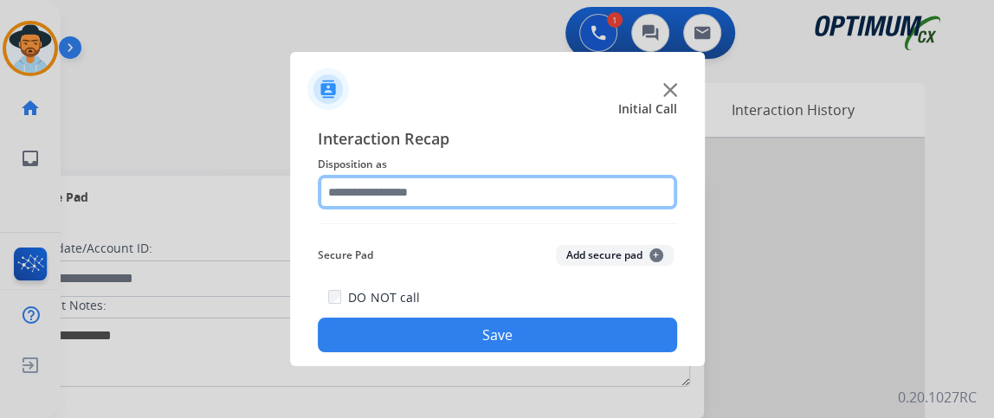
click at [565, 203] on input "text" at bounding box center [497, 192] width 359 height 35
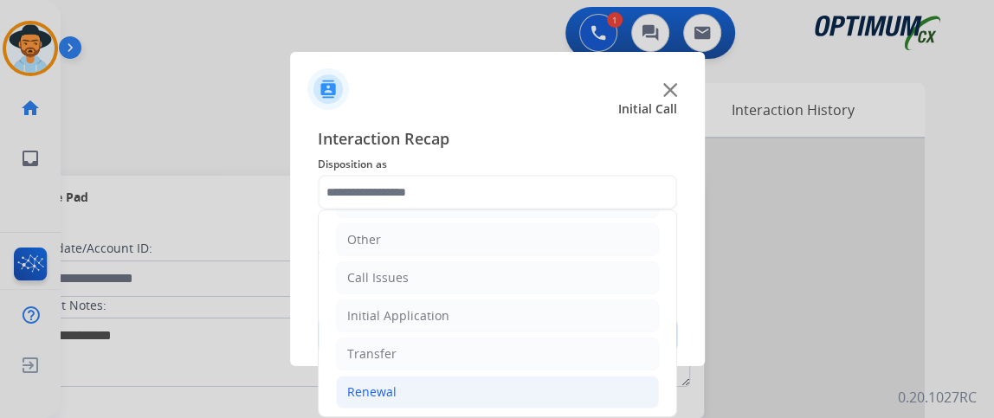
click at [529, 391] on li "Renewal" at bounding box center [497, 392] width 323 height 33
drag, startPoint x: 675, startPoint y: 263, endPoint x: 681, endPoint y: 326, distance: 63.4
click at [681, 326] on div "Interaction Recap Disposition as Bookstore Finance PDS Other Call Issues Initia…" at bounding box center [497, 240] width 415 height 254
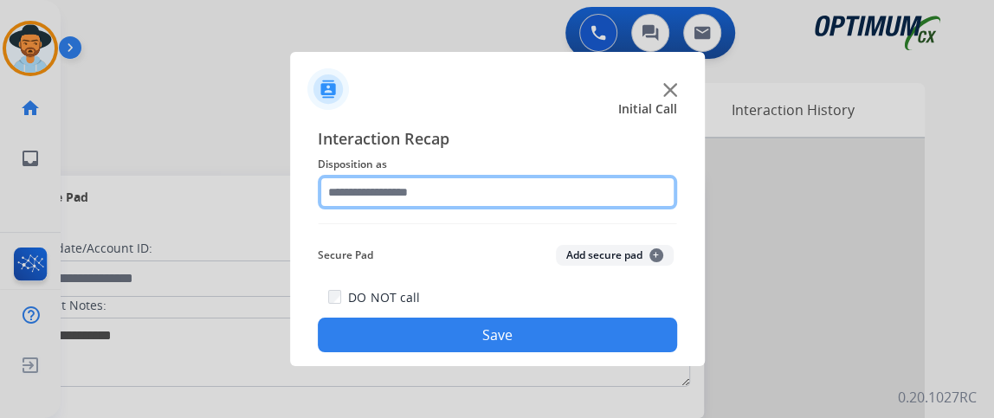
click at [617, 202] on input "text" at bounding box center [497, 192] width 359 height 35
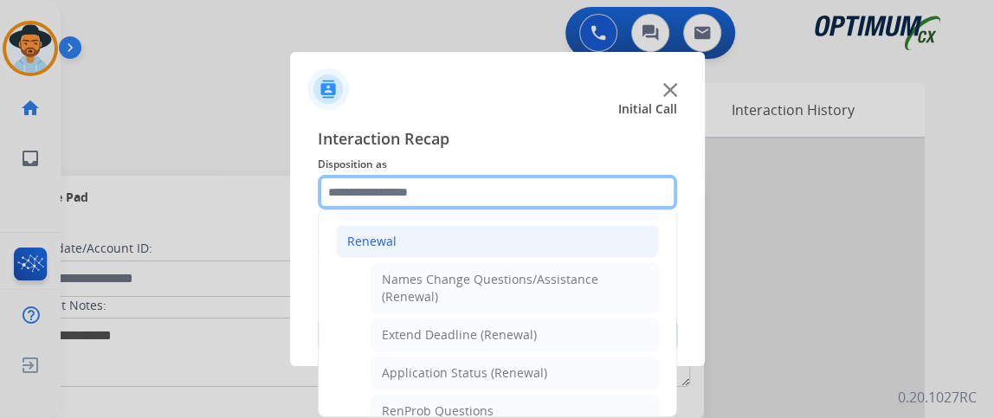
scroll to position [324, 0]
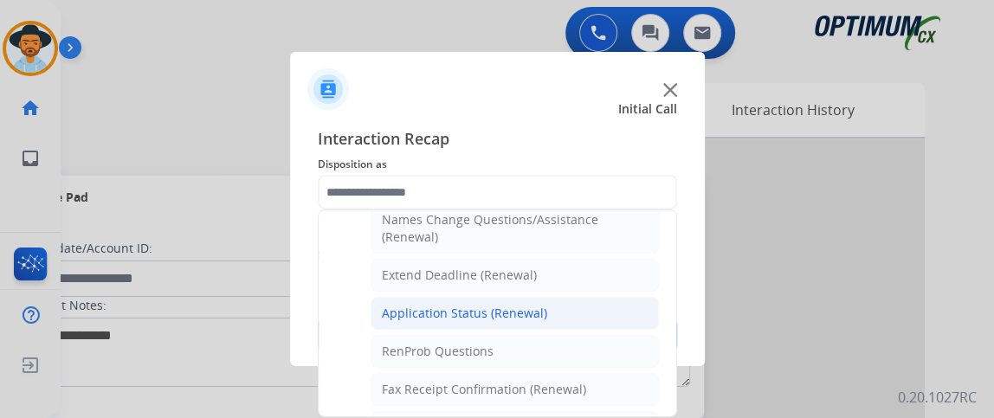
click at [631, 320] on li "Application Status (Renewal)" at bounding box center [515, 313] width 288 height 33
type input "**********"
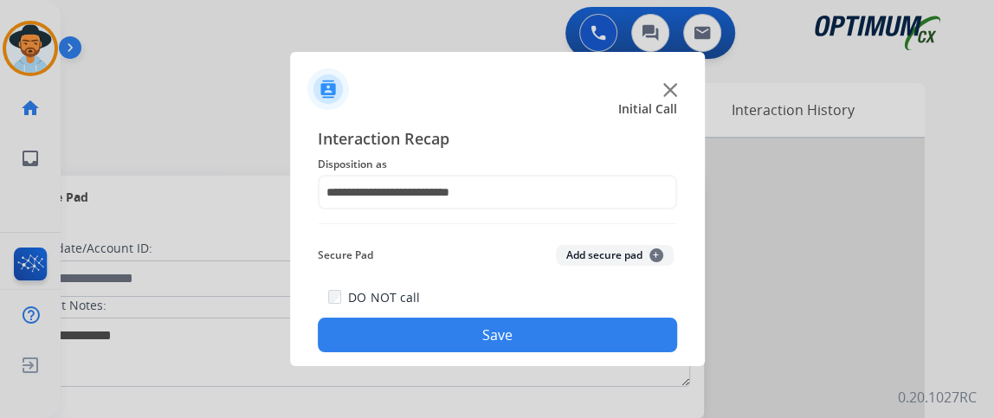
click at [617, 330] on button "Save" at bounding box center [497, 335] width 359 height 35
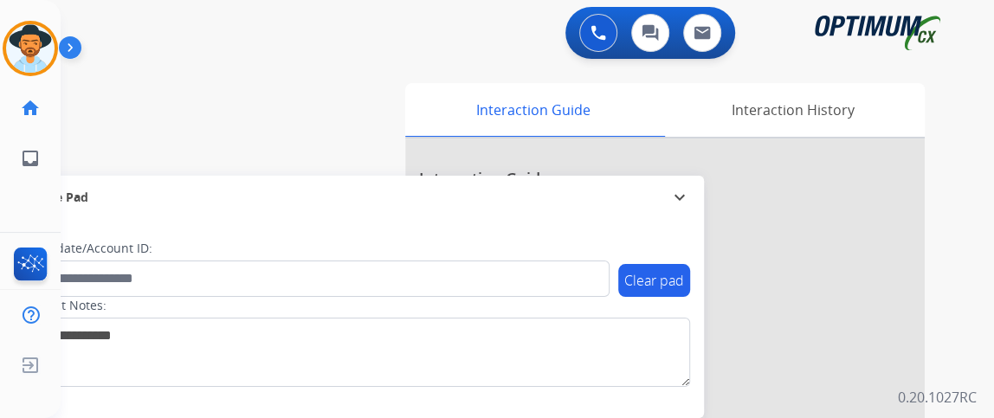
click at [780, 178] on div "Interaction Guide arrow_drop_up" at bounding box center [665, 171] width 492 height 38
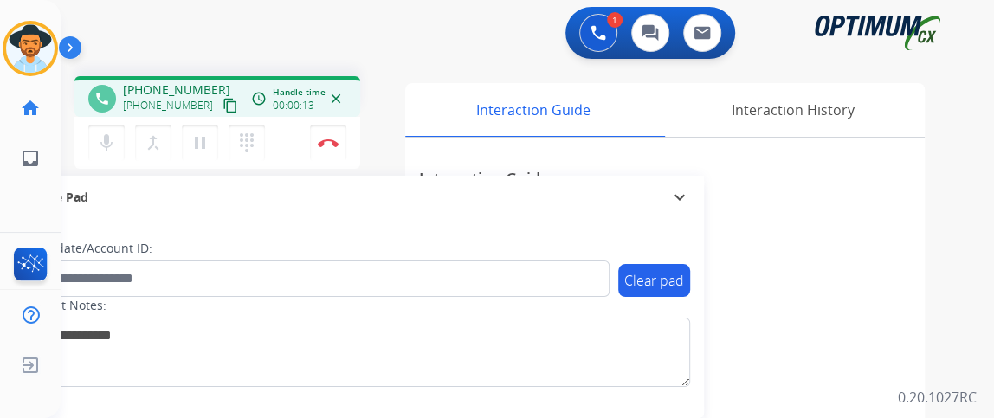
click at [223, 103] on mat-icon "content_copy" at bounding box center [231, 106] width 16 height 16
click at [106, 148] on mat-icon "mic" at bounding box center [106, 142] width 21 height 21
click at [98, 158] on button "mic_off Mute" at bounding box center [106, 143] width 36 height 36
click at [107, 133] on mat-icon "mic" at bounding box center [106, 142] width 21 height 21
click at [89, 223] on div "Clear pad Candidate/Account ID: Contact Notes:" at bounding box center [356, 318] width 695 height 199
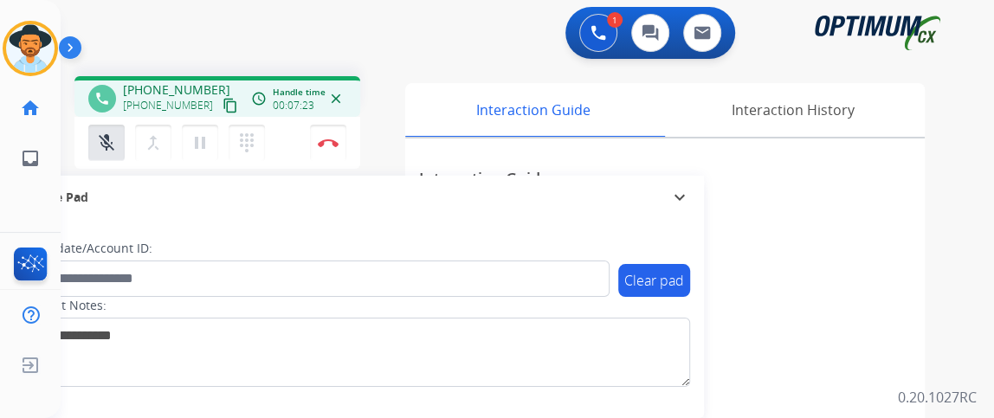
click at [139, 231] on div "Clear pad Candidate/Account ID: Contact Notes:" at bounding box center [356, 318] width 695 height 199
click at [112, 141] on mat-icon "mic_off" at bounding box center [106, 142] width 21 height 21
click at [112, 141] on mat-icon "mic" at bounding box center [106, 142] width 21 height 21
click at [125, 129] on div "mic_off Mute merge_type Bridge pause Hold dialpad Dialpad" at bounding box center [181, 143] width 187 height 36
click at [116, 136] on button "mic_off Mute" at bounding box center [106, 143] width 36 height 36
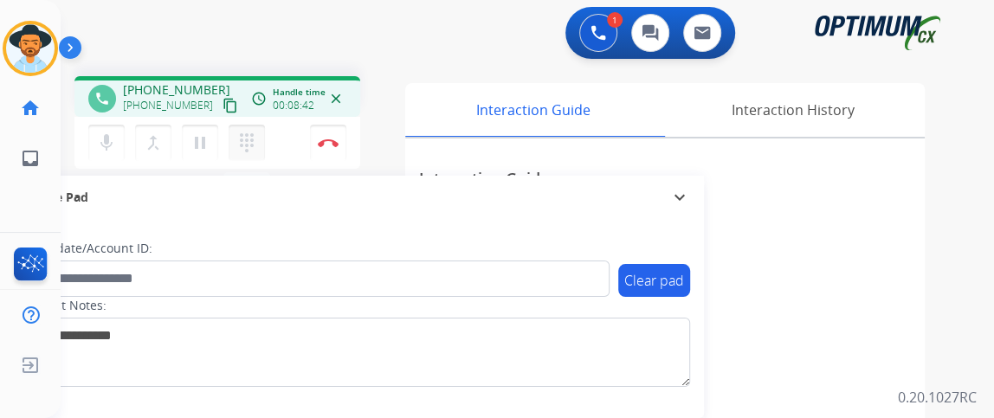
click at [234, 146] on button "dialpad Dialpad" at bounding box center [247, 143] width 36 height 36
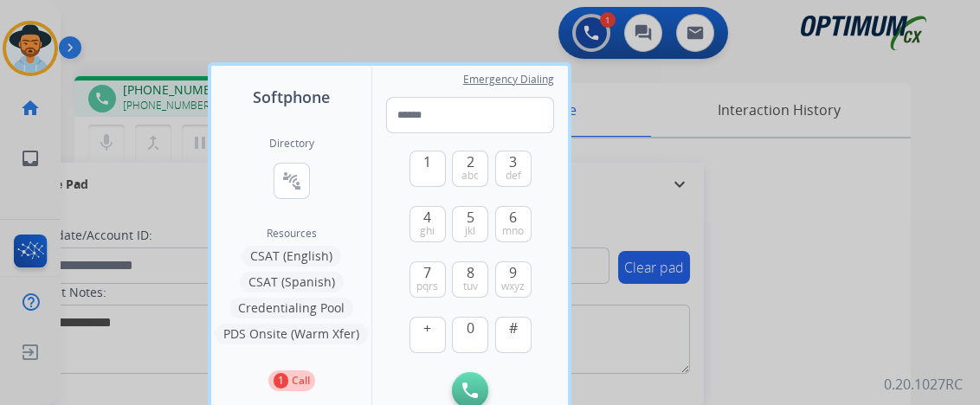
click at [299, 306] on button "Credentialing Pool" at bounding box center [291, 308] width 124 height 21
